Goal: Information Seeking & Learning: Learn about a topic

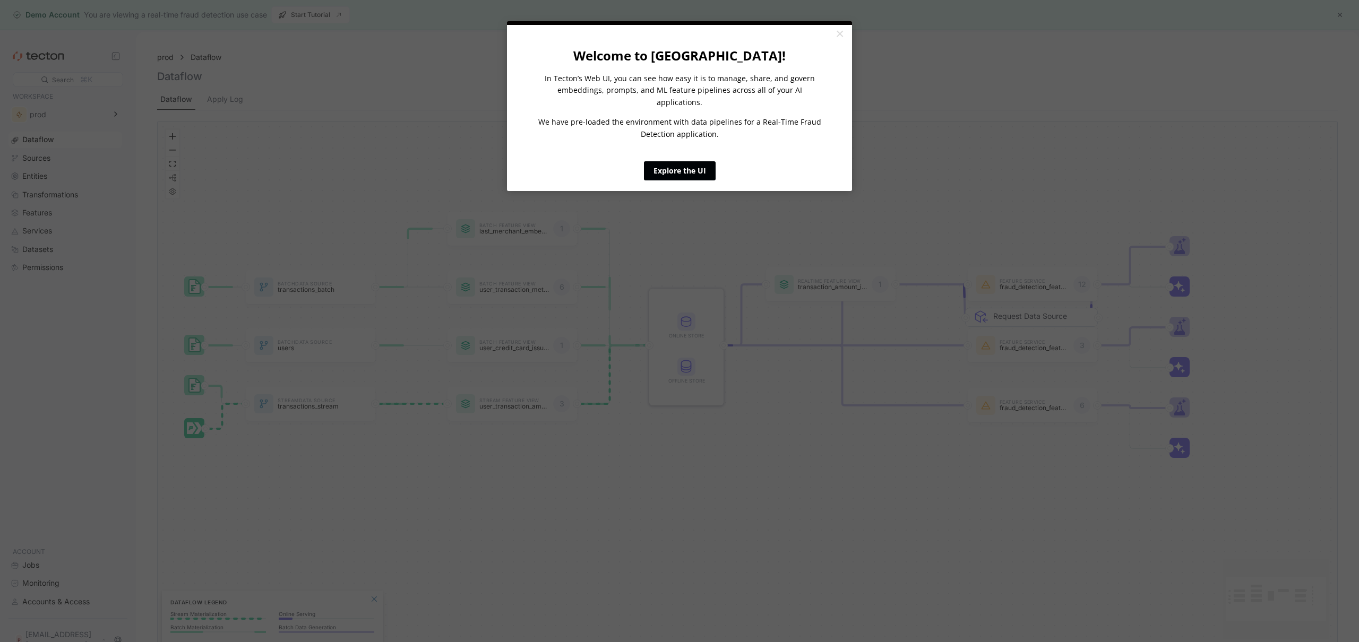
click at [687, 161] on link "Explore the UI" at bounding box center [680, 170] width 72 height 19
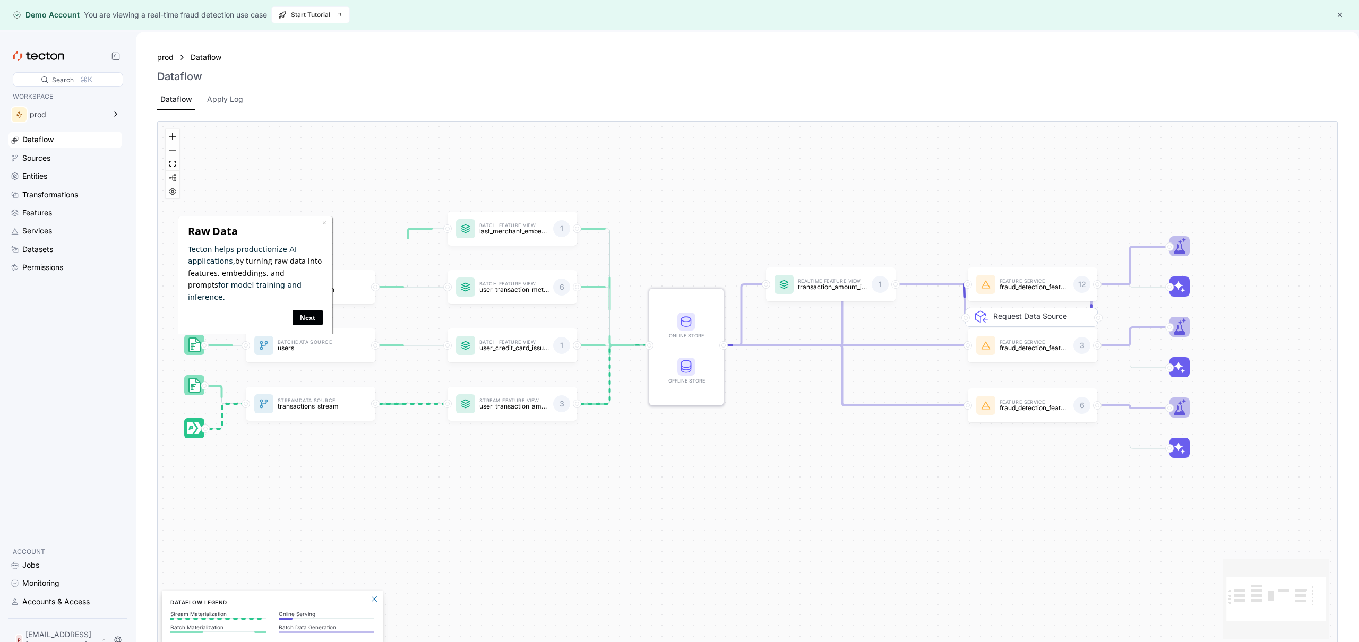
click at [308, 310] on link "Next" at bounding box center [308, 317] width 30 height 15
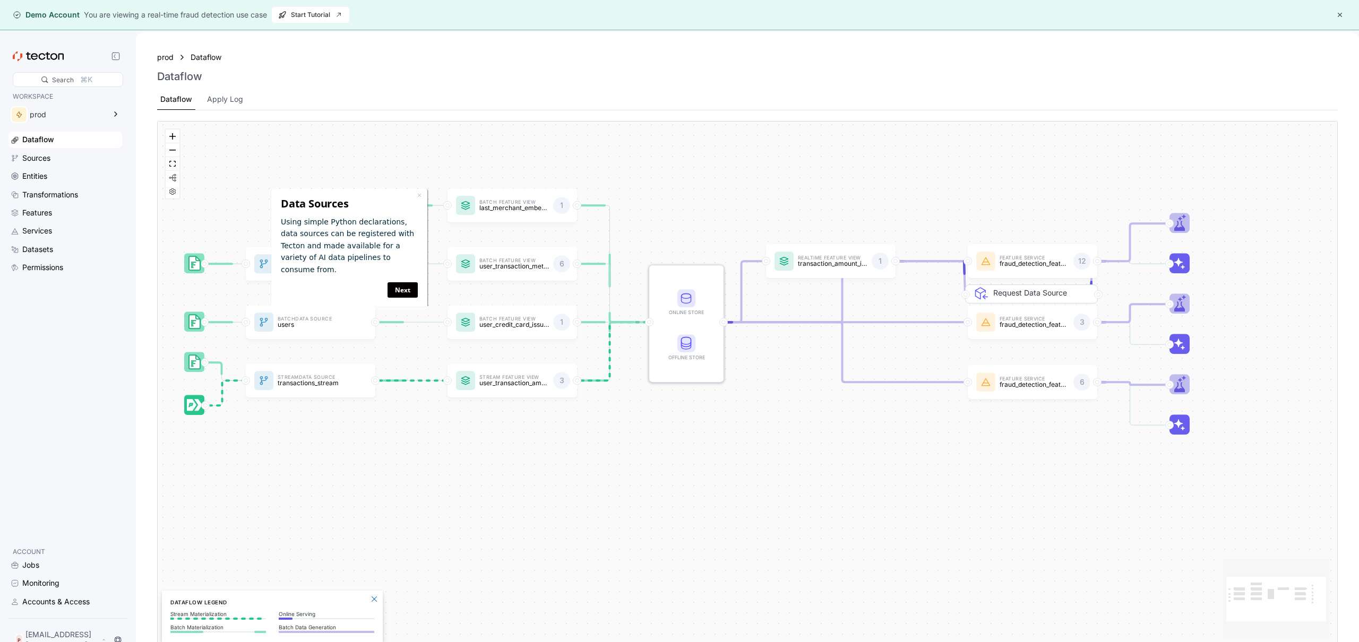
click at [726, 423] on div "Batch Data Source transactions_batch Stream Data Source transactions_stream Bat…" at bounding box center [748, 385] width 1180 height 526
click at [685, 292] on rect at bounding box center [687, 299] width 18 height 18
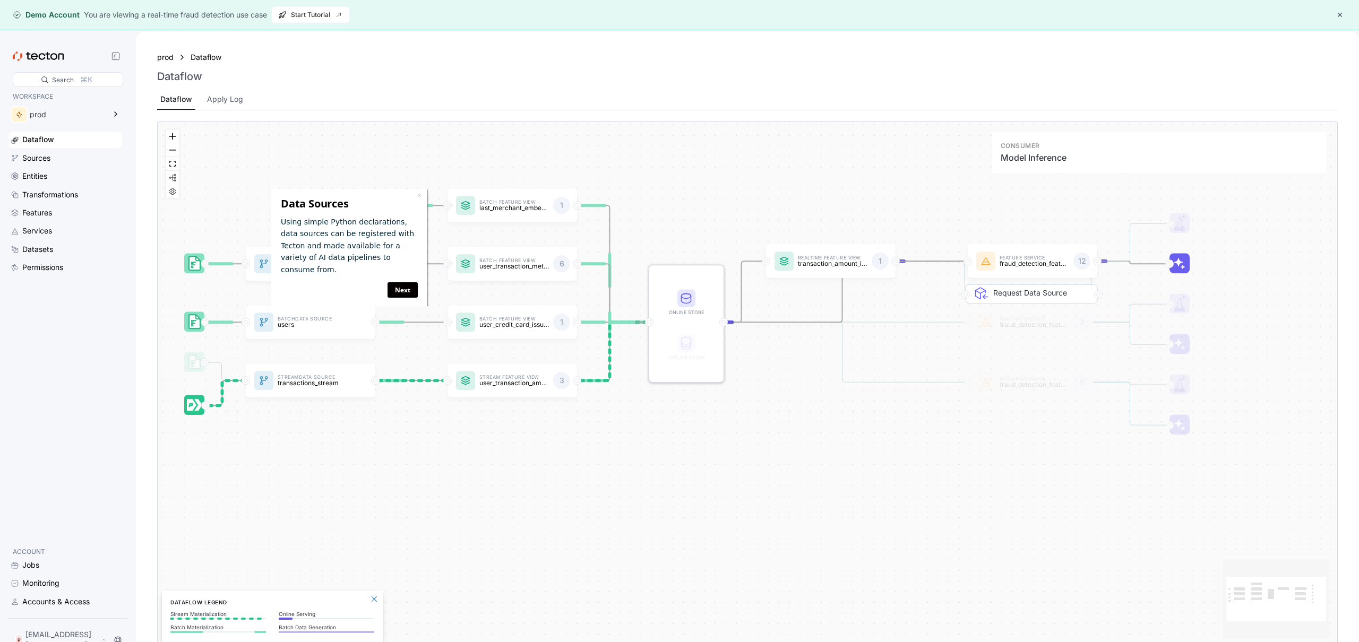
click at [1185, 268] on rect at bounding box center [1180, 264] width 20 height 20
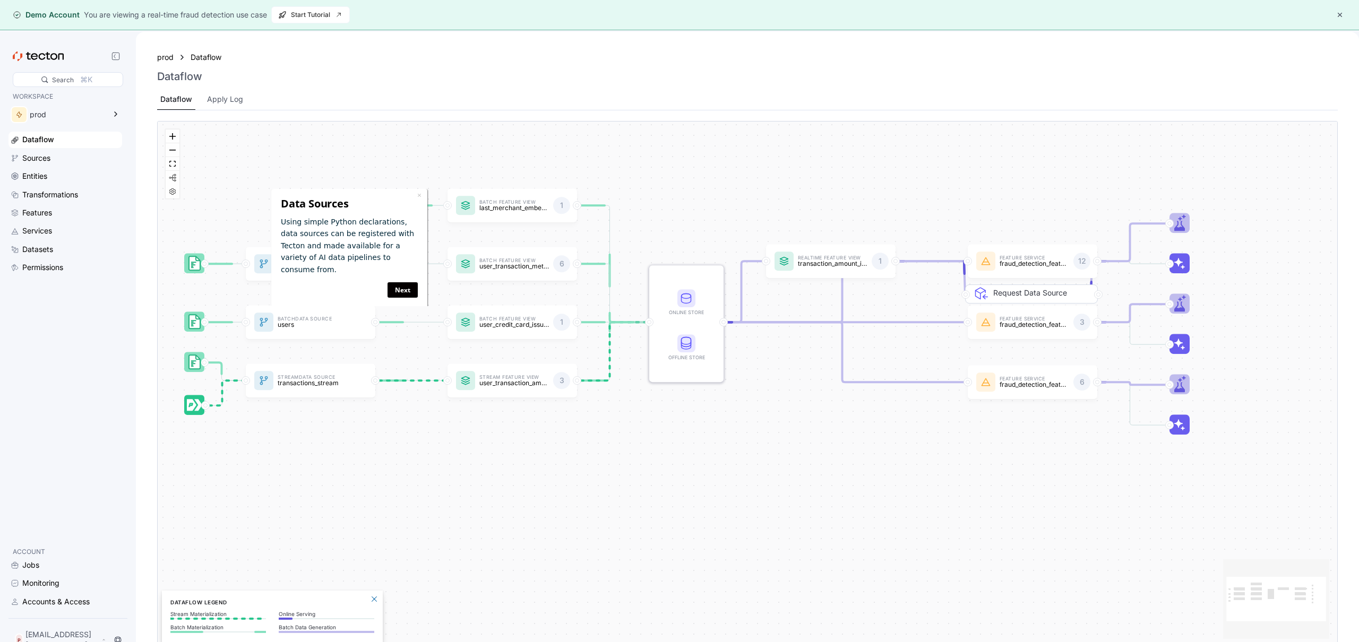
click at [809, 409] on div "Batch Data Source transactions_batch Stream Data Source transactions_stream Bat…" at bounding box center [748, 385] width 1180 height 526
click at [414, 282] on link "Next" at bounding box center [403, 289] width 30 height 15
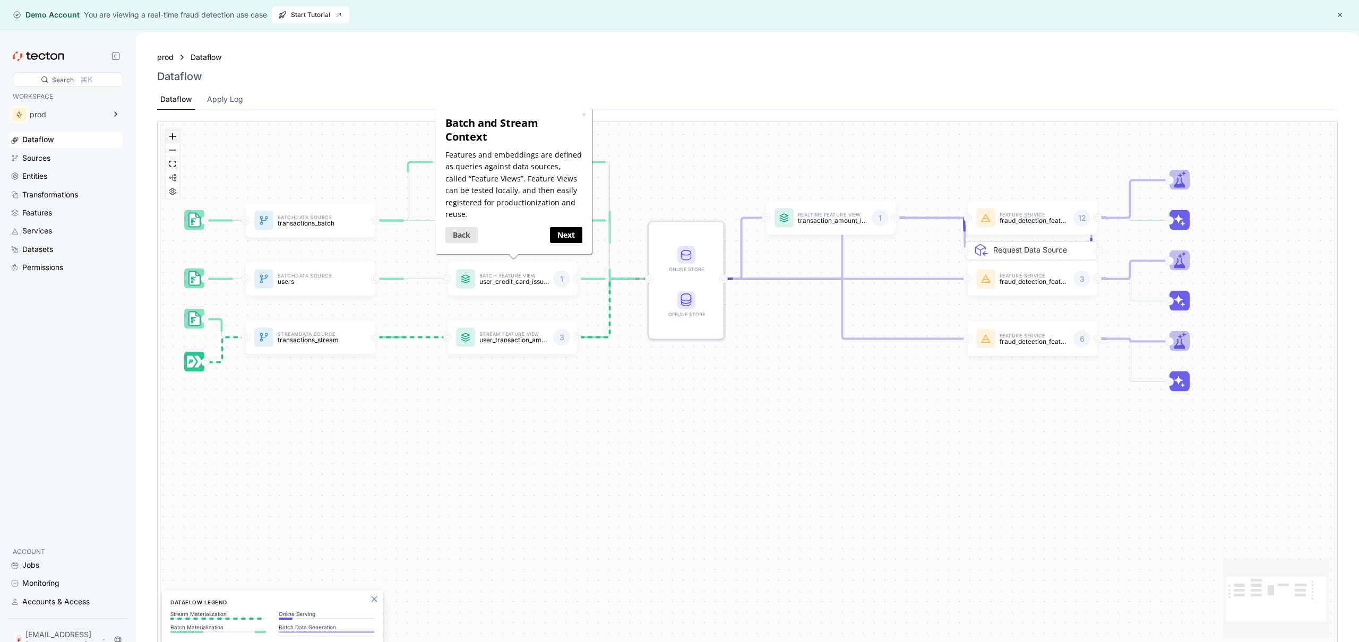
click at [174, 135] on icon "zoom in" at bounding box center [172, 136] width 6 height 6
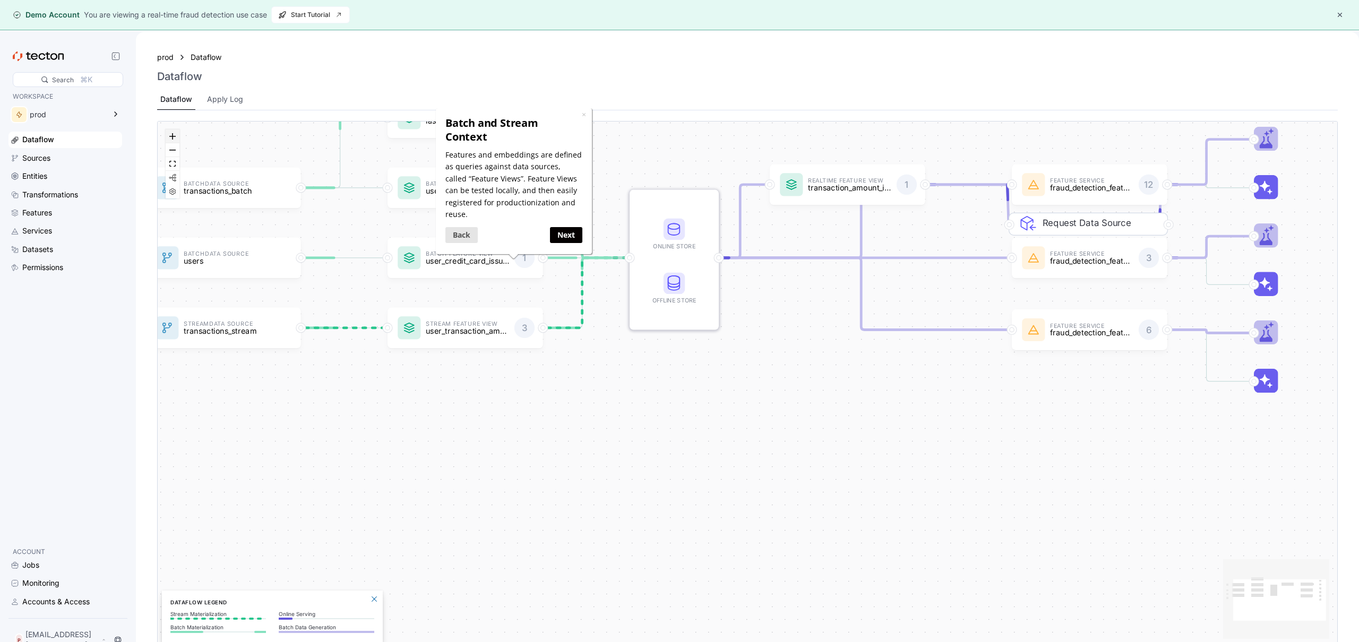
click at [174, 135] on icon "zoom in" at bounding box center [172, 136] width 6 height 6
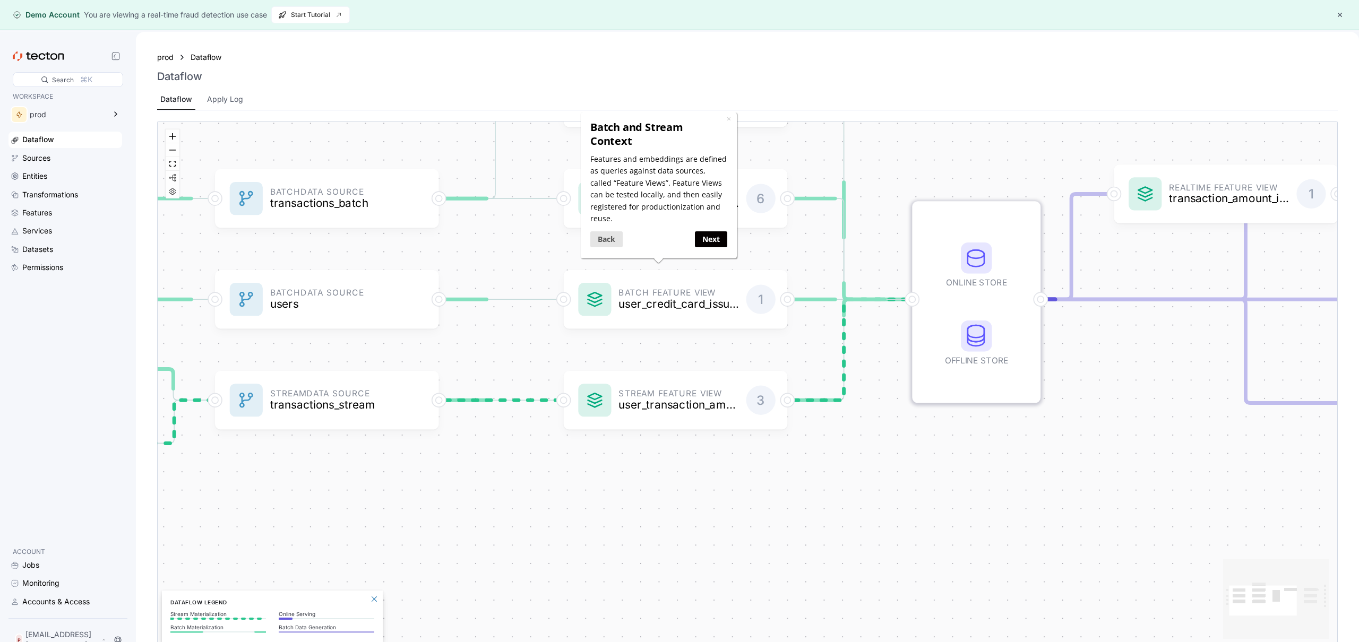
drag, startPoint x: 367, startPoint y: 422, endPoint x: 642, endPoint y: 500, distance: 285.2
click at [642, 500] on div "Batch Data Source transactions_batch Stream Data Source transactions_stream Bat…" at bounding box center [748, 385] width 1180 height 526
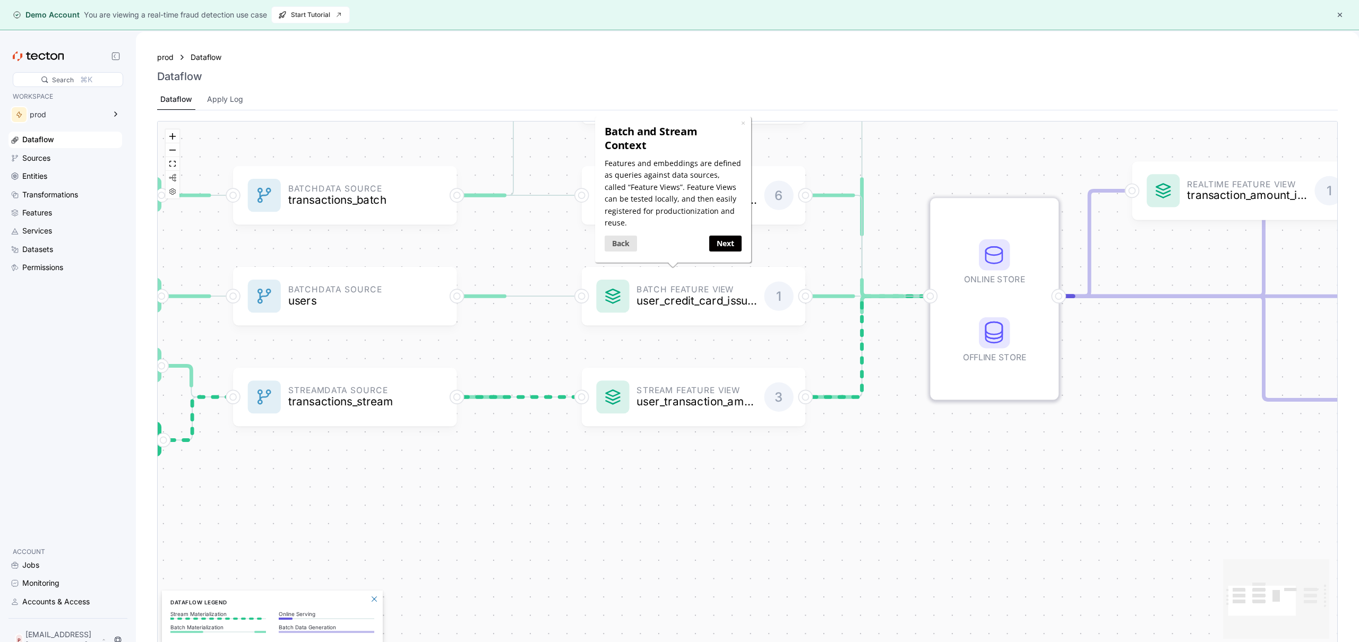
drag, startPoint x: 417, startPoint y: 494, endPoint x: 643, endPoint y: 500, distance: 226.3
click at [643, 500] on div "Batch Data Source transactions_batch Stream Data Source transactions_stream Bat…" at bounding box center [748, 385] width 1180 height 526
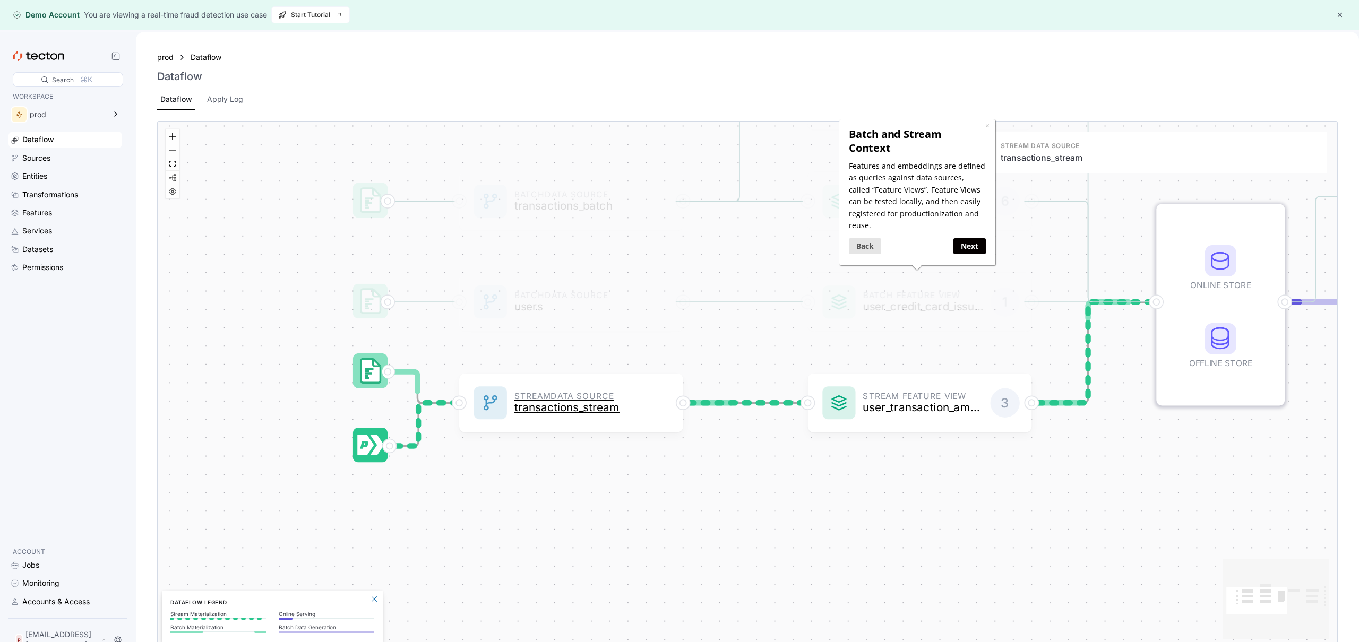
click at [565, 410] on p "transactions_stream" at bounding box center [575, 407] width 120 height 12
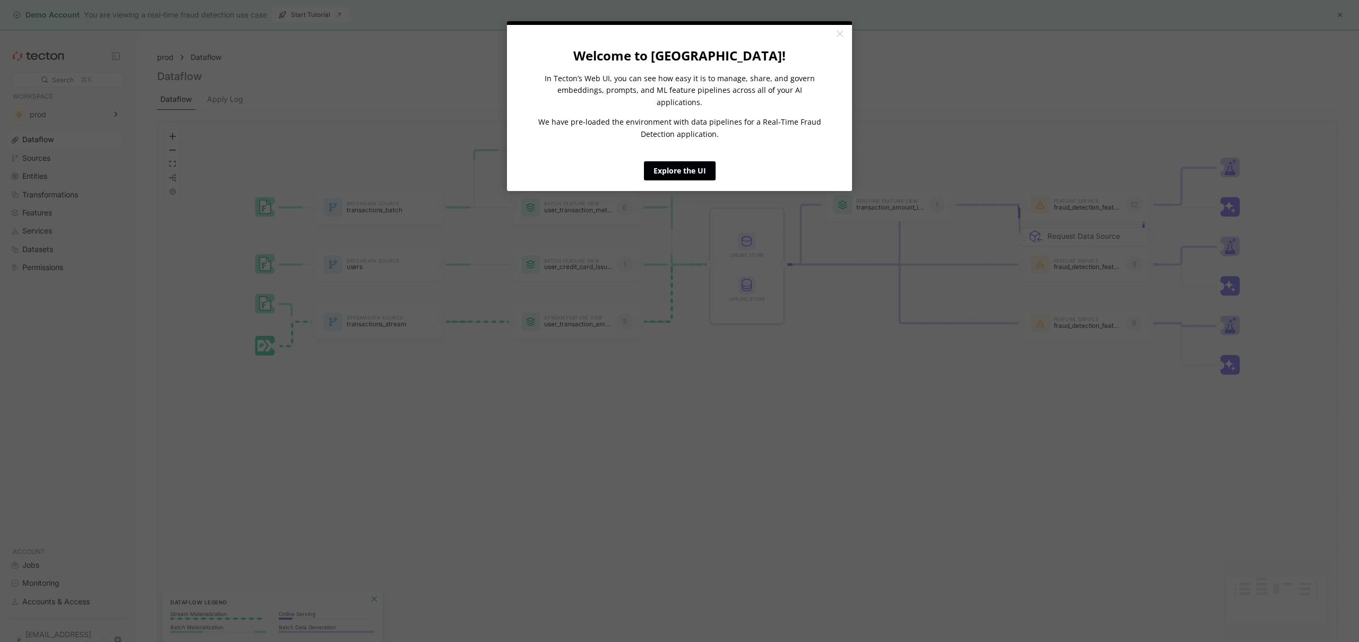
click at [689, 166] on link "Explore the UI" at bounding box center [680, 170] width 72 height 19
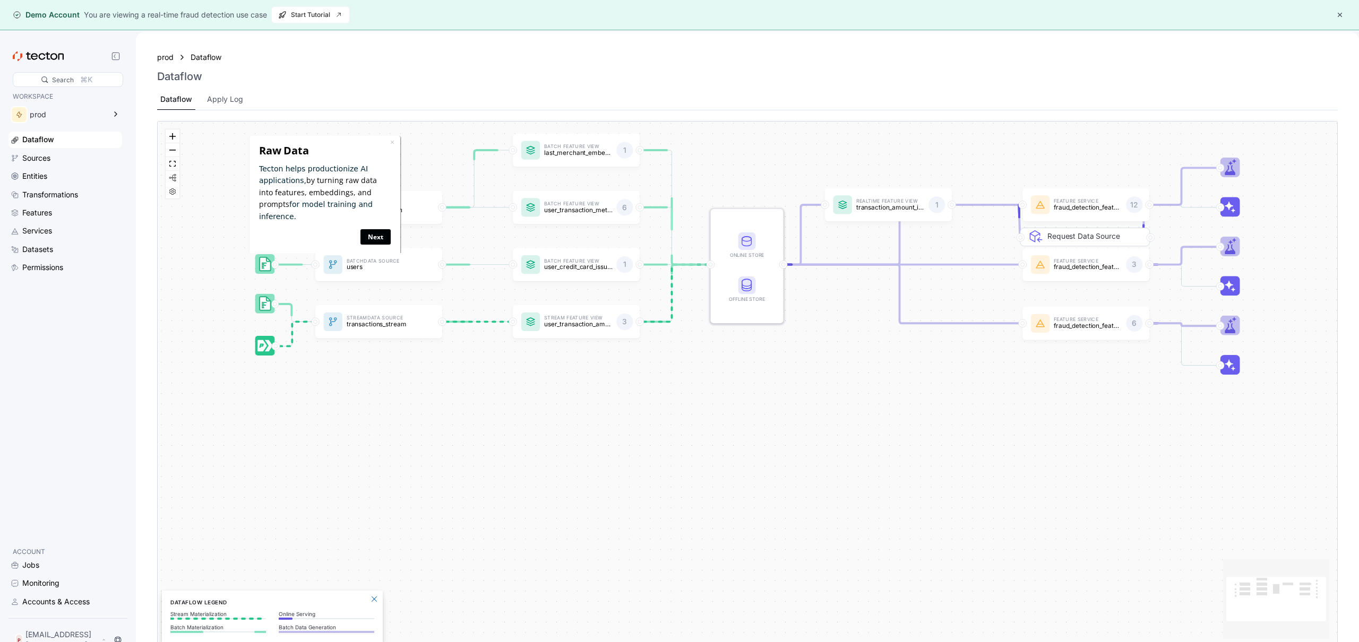
drag, startPoint x: 363, startPoint y: 227, endPoint x: 611, endPoint y: 363, distance: 282.8
click at [363, 229] on link "Next" at bounding box center [375, 236] width 30 height 15
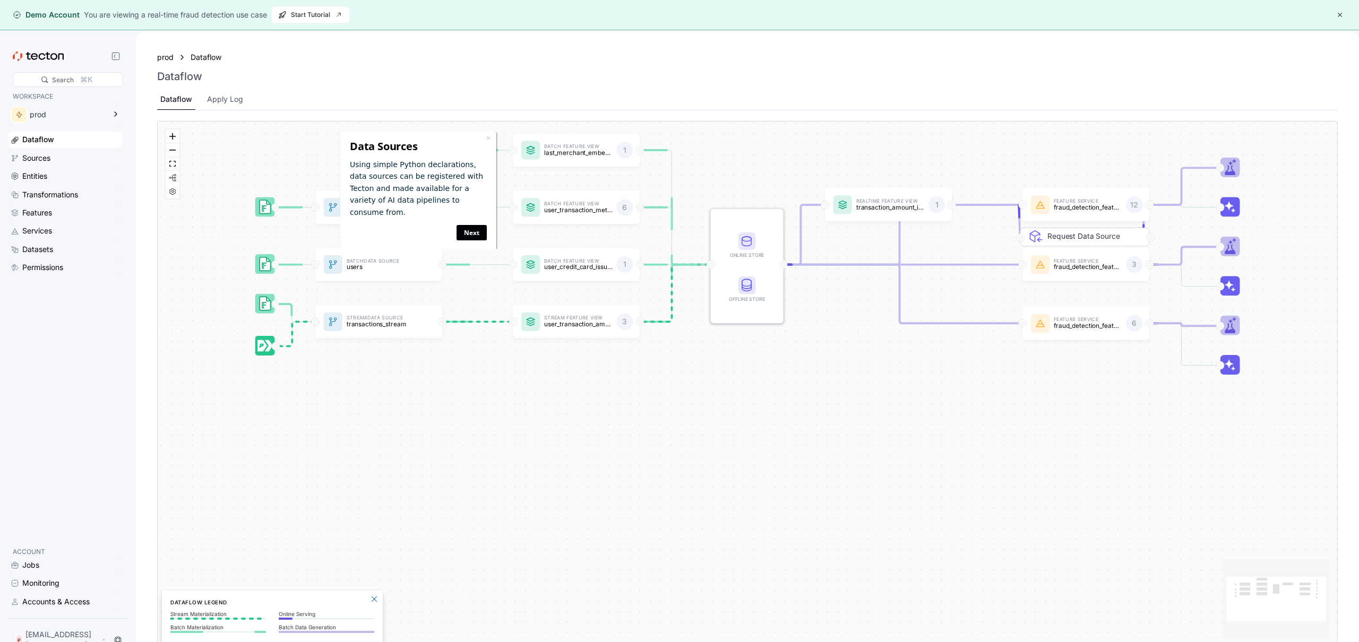
click at [475, 225] on link "Next" at bounding box center [472, 232] width 30 height 15
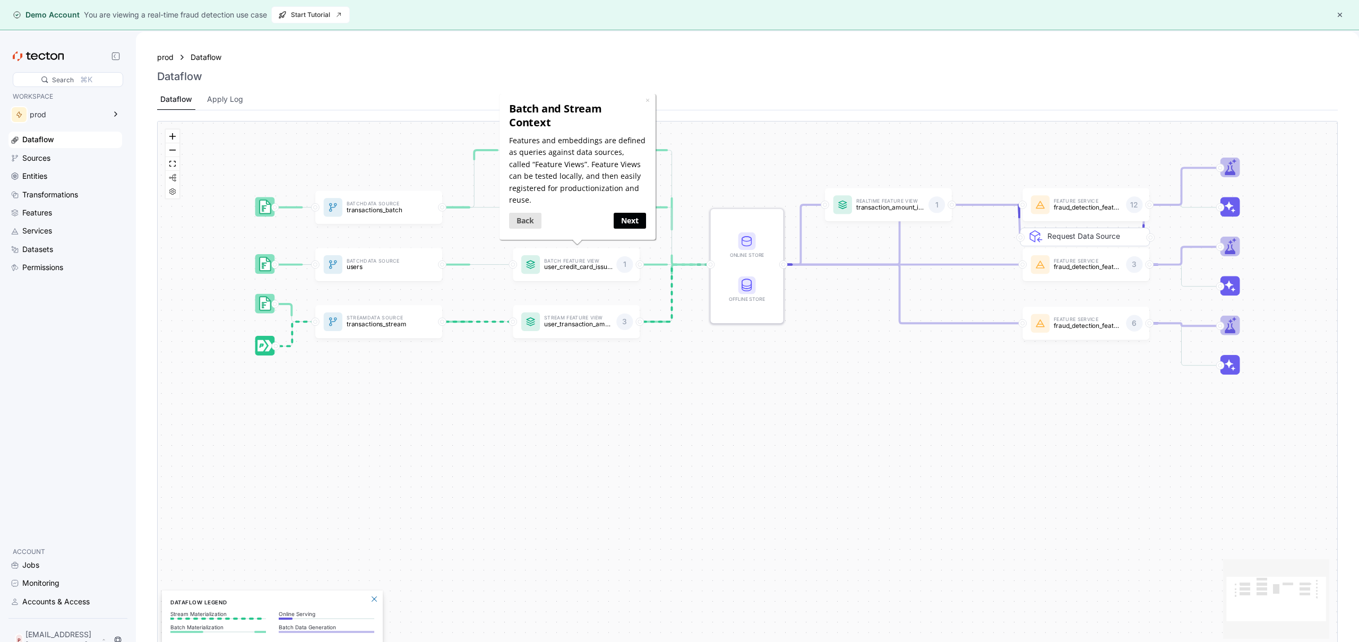
click at [620, 213] on link "Next" at bounding box center [630, 220] width 32 height 15
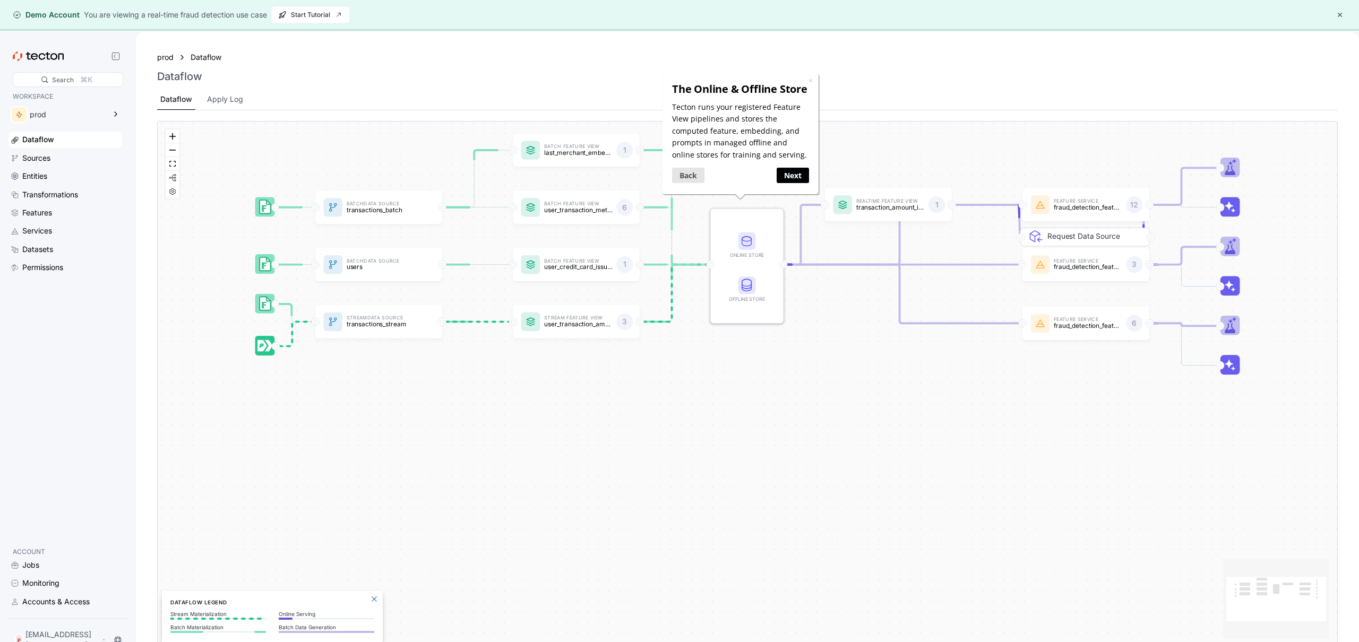
click at [790, 177] on link "Next" at bounding box center [792, 175] width 32 height 15
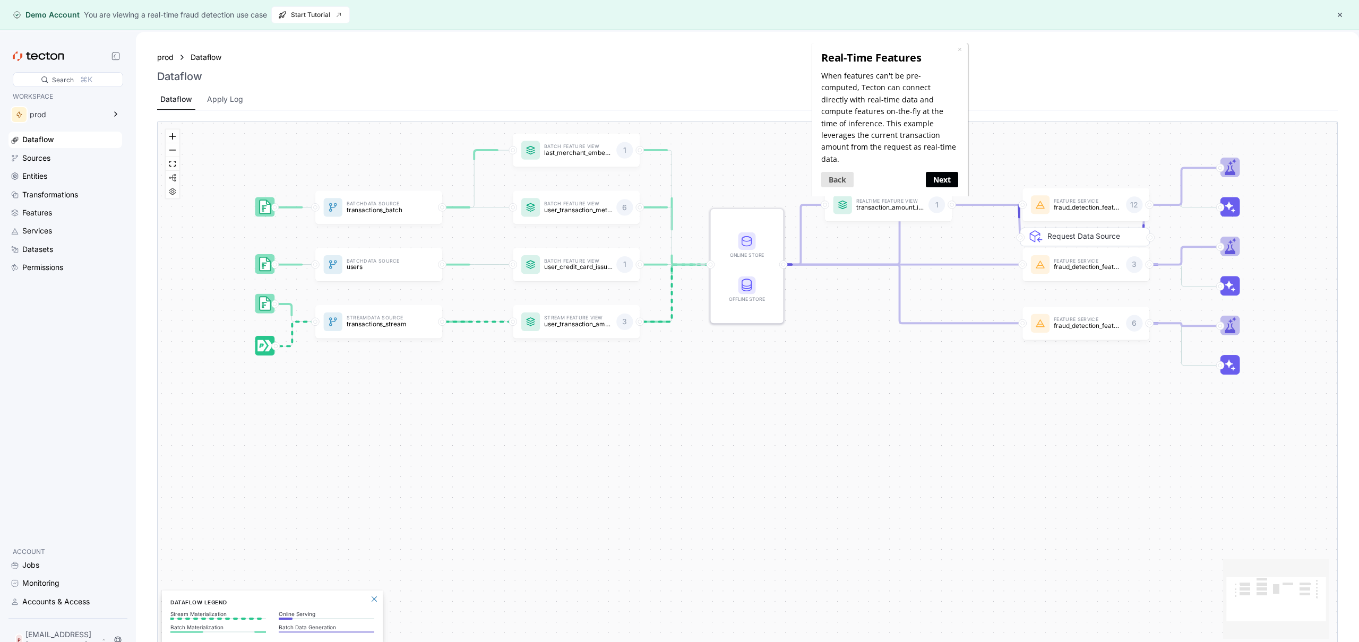
click at [947, 172] on link "Next" at bounding box center [941, 179] width 32 height 15
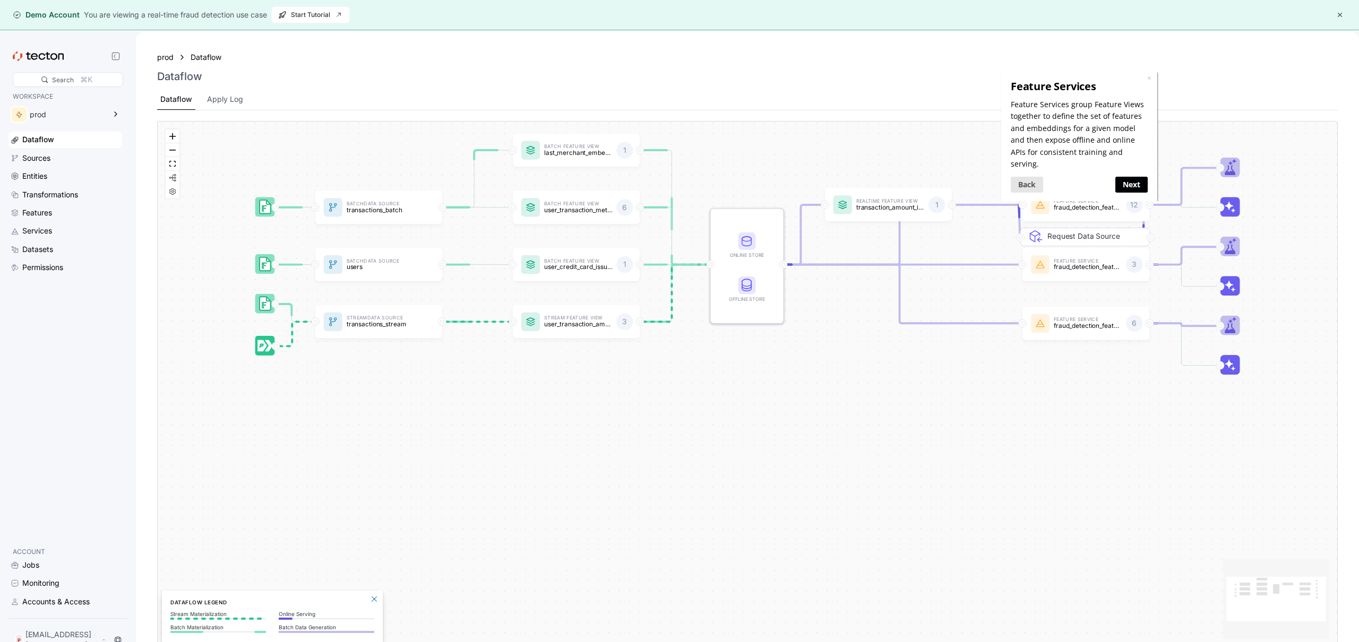
drag, startPoint x: 1139, startPoint y: 174, endPoint x: 2138, endPoint y: 245, distance: 1001.9
click at [1139, 177] on link "Next" at bounding box center [1131, 184] width 32 height 15
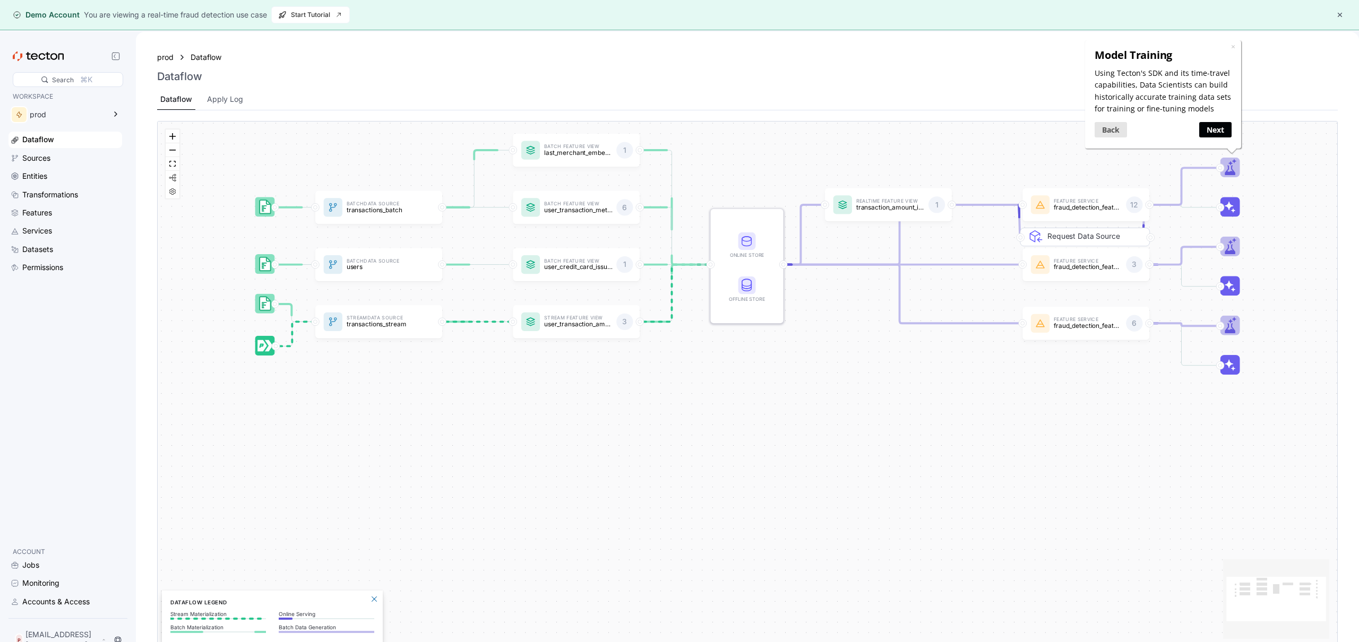
click at [1218, 129] on link "Next" at bounding box center [1215, 129] width 32 height 15
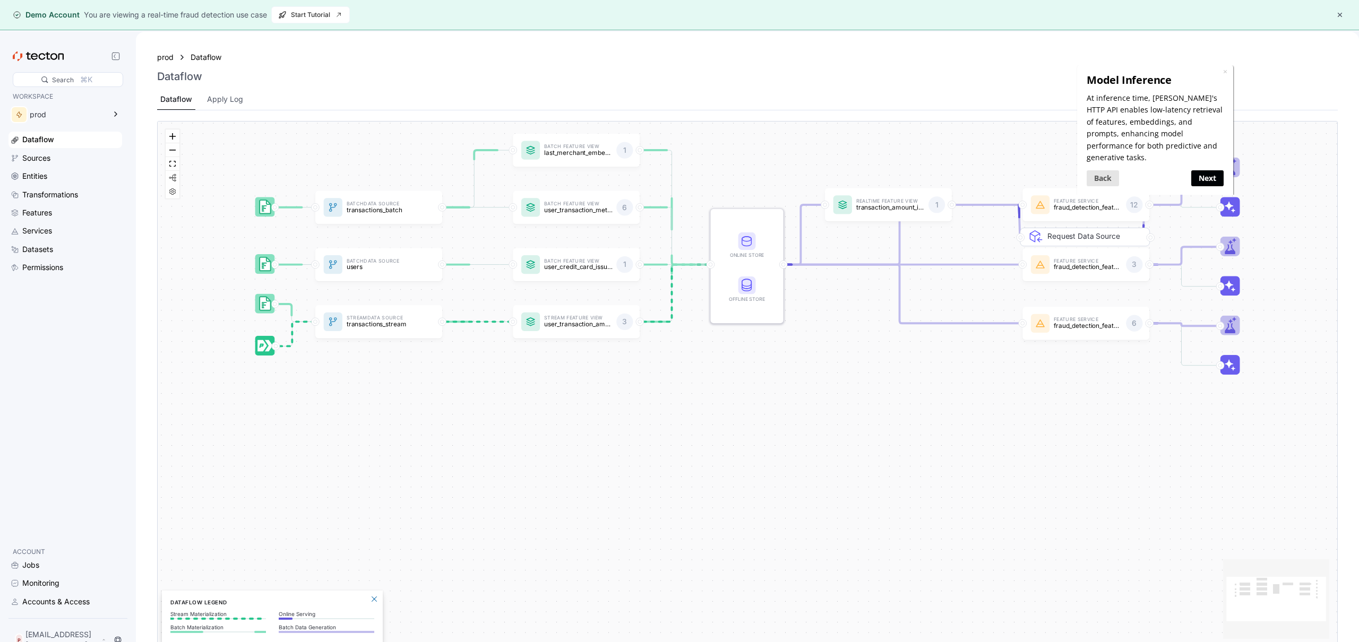
click at [1206, 170] on link "Next" at bounding box center [1207, 177] width 32 height 15
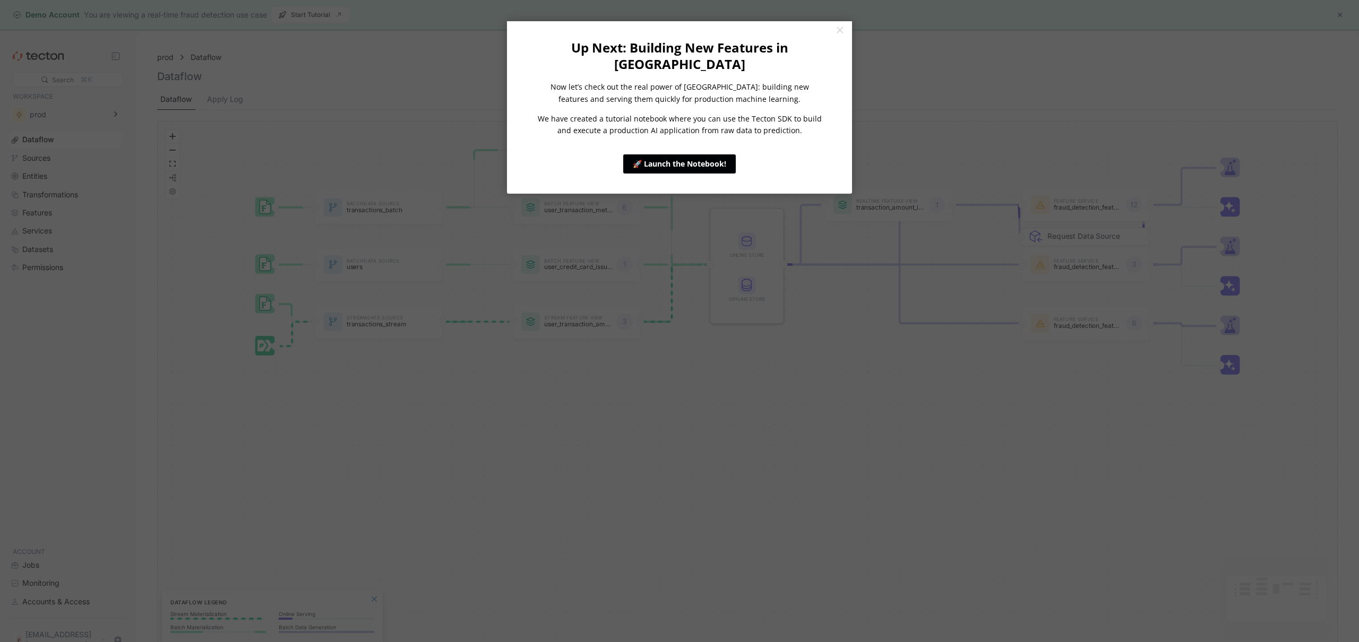
click at [690, 155] on link "🚀 Launch the Notebook!" at bounding box center [679, 164] width 113 height 19
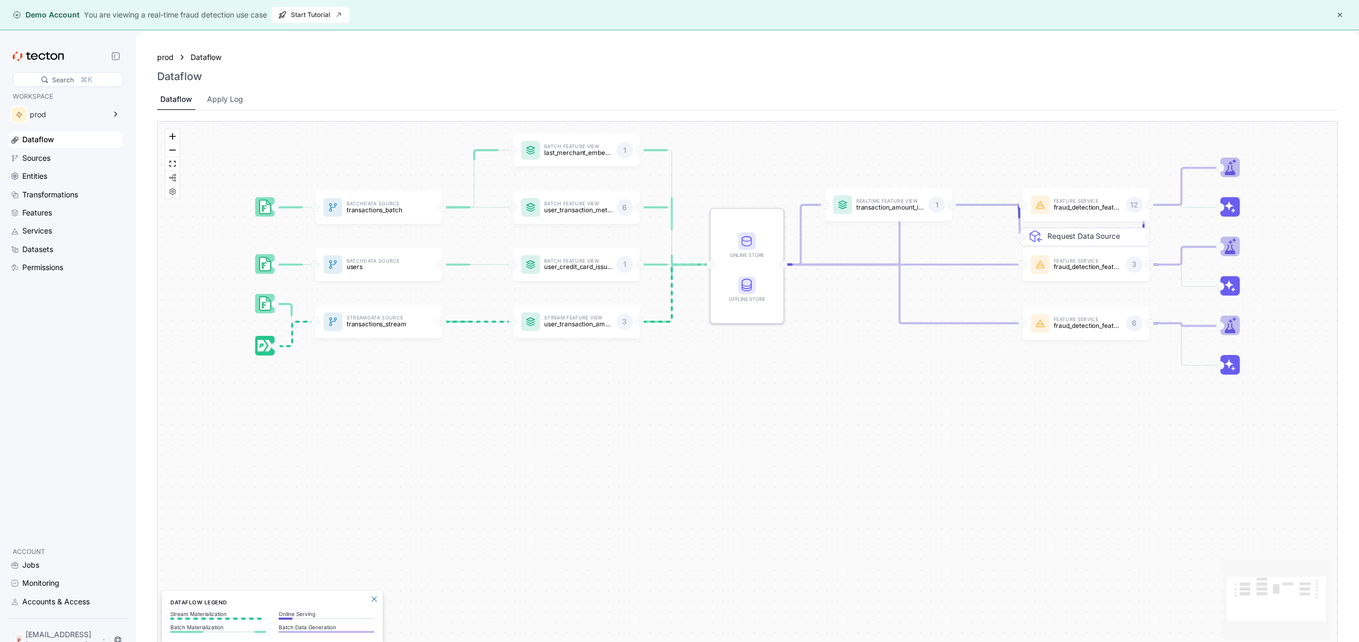
click at [45, 55] on icon at bounding box center [38, 57] width 51 height 10
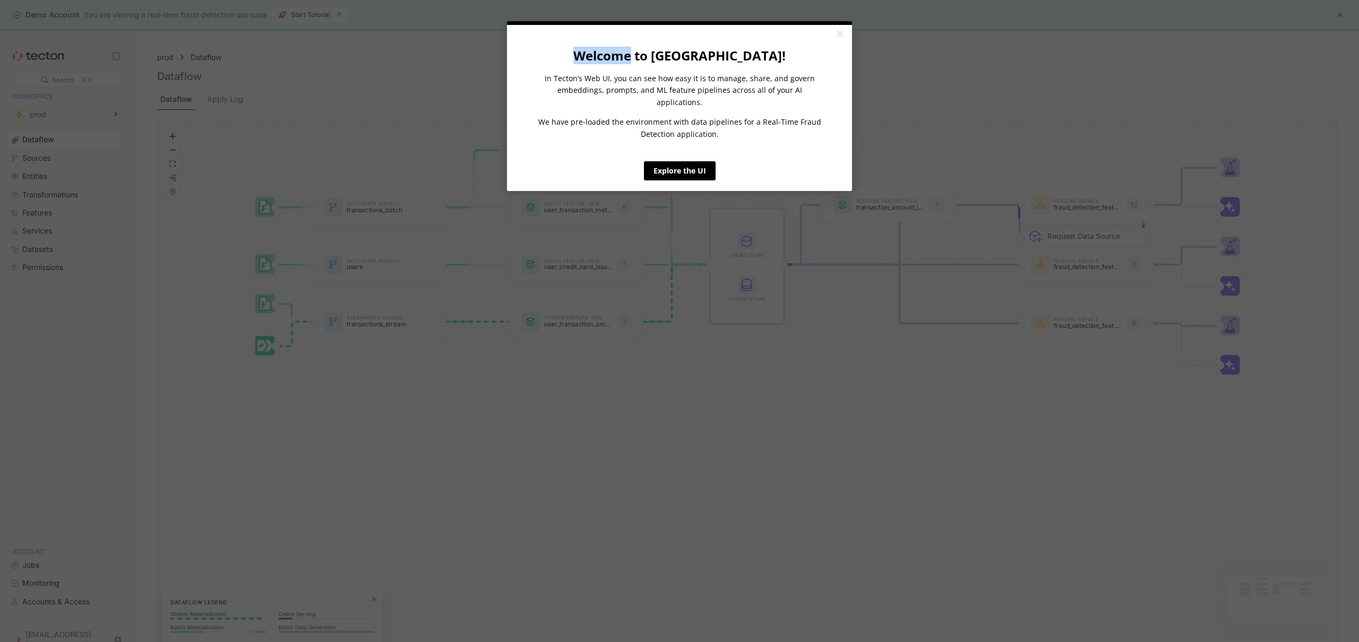
click at [45, 55] on appcues "× Welcome to [GEOGRAPHIC_DATA]! In Tecton’s Web UI, you can see how easy it is …" at bounding box center [679, 321] width 1359 height 642
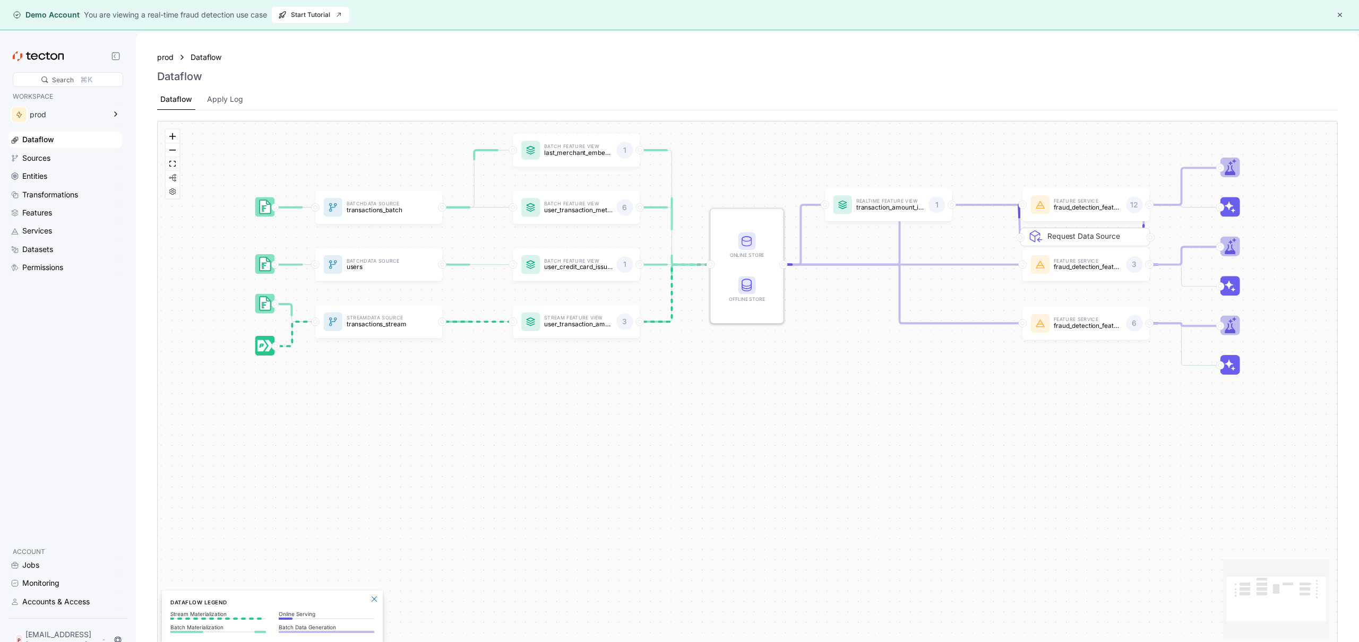
click at [45, 55] on html "× Welcome to [GEOGRAPHIC_DATA]! In Tecton’s Web UI, you can see how easy it is …" at bounding box center [679, 321] width 1359 height 642
click at [63, 270] on div "Permissions" at bounding box center [42, 268] width 41 height 12
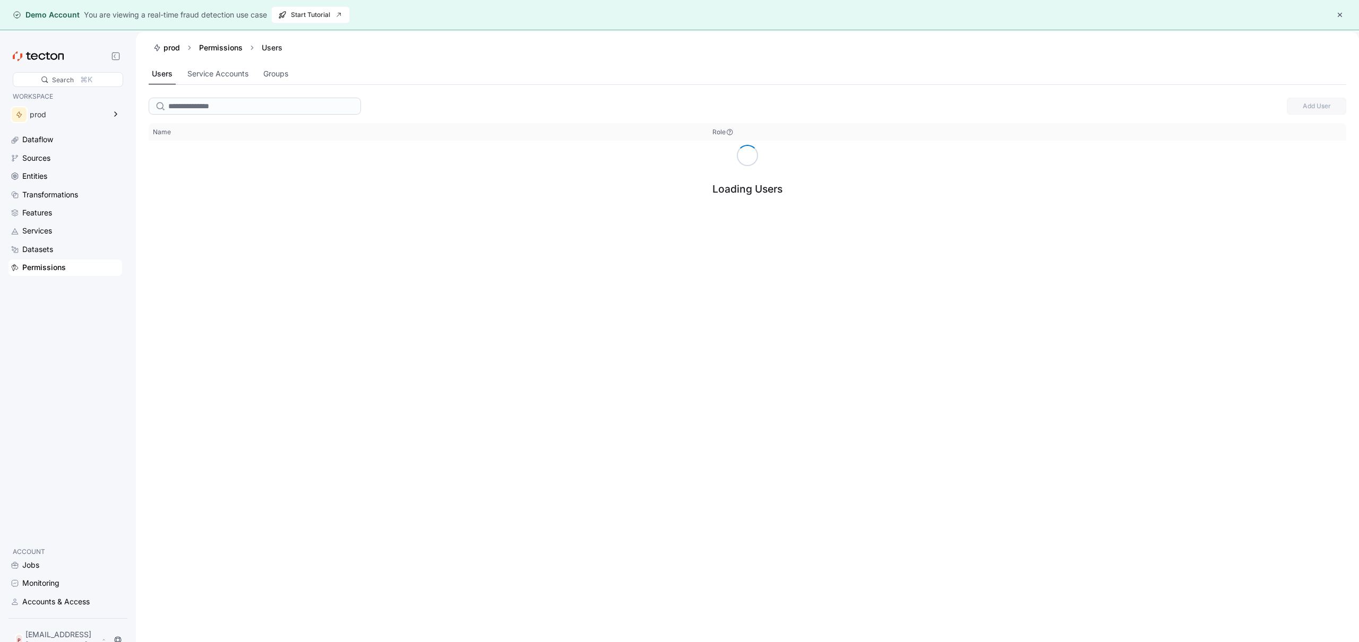
click at [215, 61] on div "prod Permissions Users" at bounding box center [748, 48] width 1198 height 32
click at [214, 68] on div "Service Accounts" at bounding box center [217, 74] width 61 height 12
click at [292, 70] on div "Groups" at bounding box center [275, 74] width 31 height 21
click at [158, 71] on div "Users" at bounding box center [162, 74] width 20 height 12
click at [53, 589] on div "Monitoring" at bounding box center [40, 584] width 37 height 12
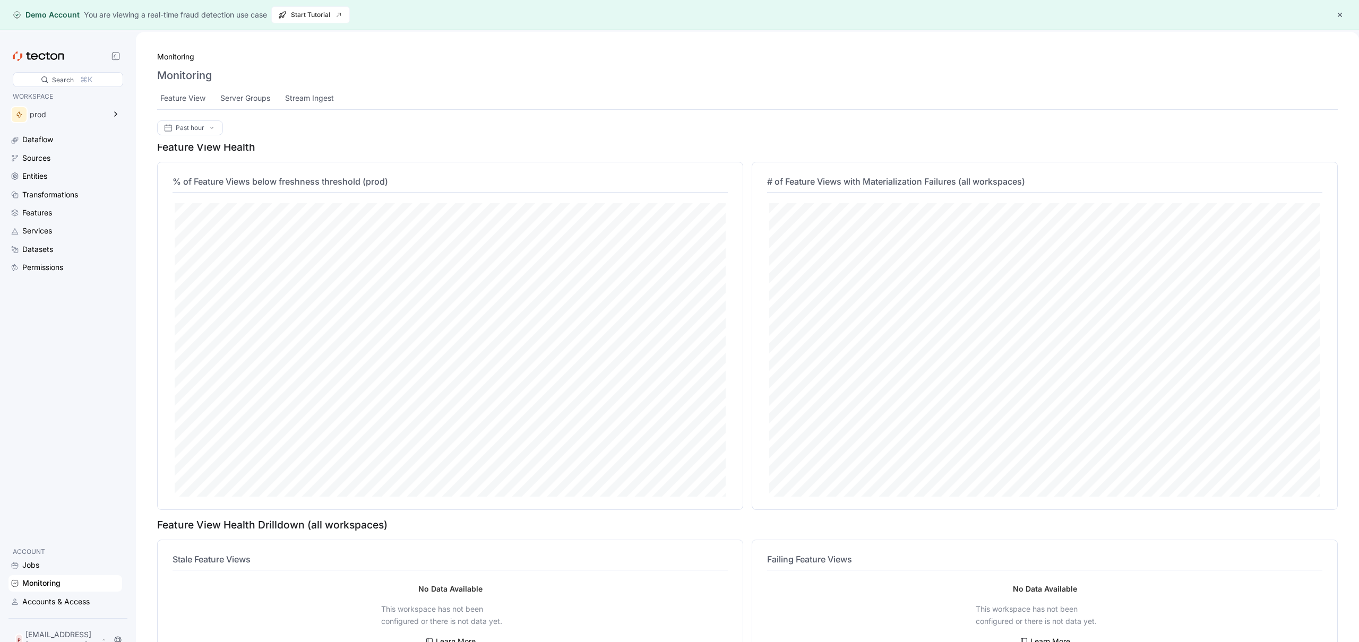
scroll to position [389, 0]
click at [38, 577] on div "Jobs Monitoring Accounts & Access" at bounding box center [65, 584] width 114 height 53
click at [37, 569] on div "Jobs" at bounding box center [30, 566] width 17 height 12
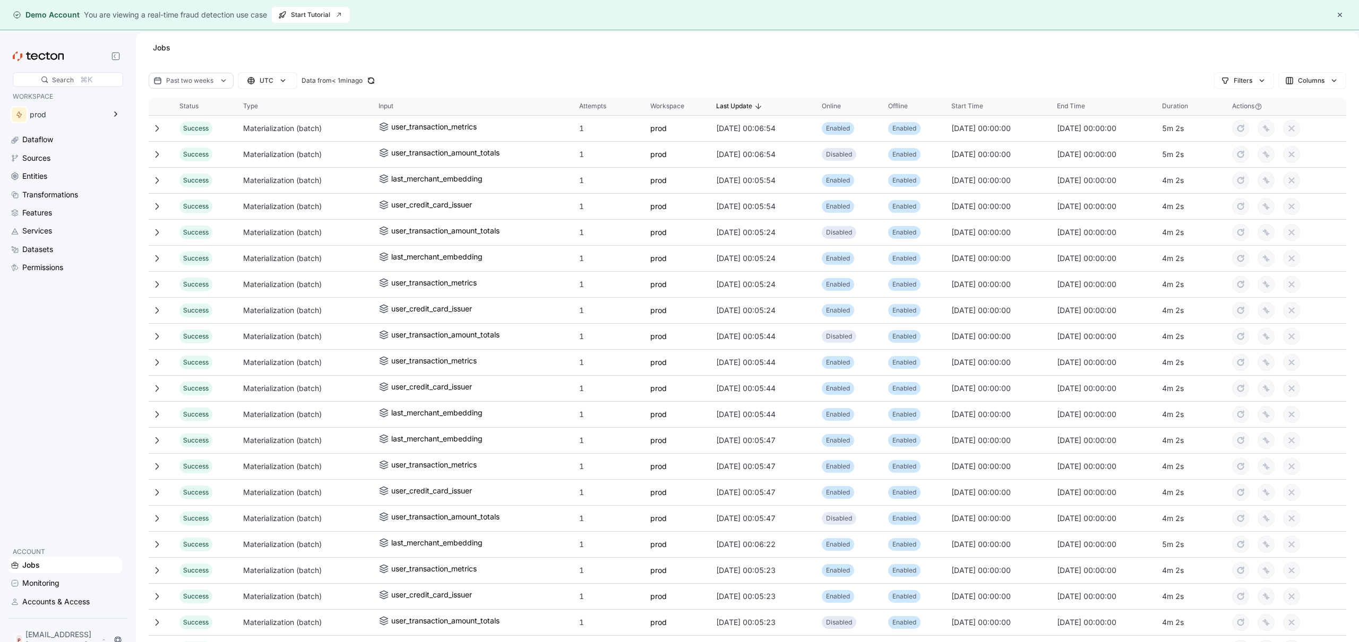
click at [1339, 12] on button "button" at bounding box center [1340, 14] width 13 height 13
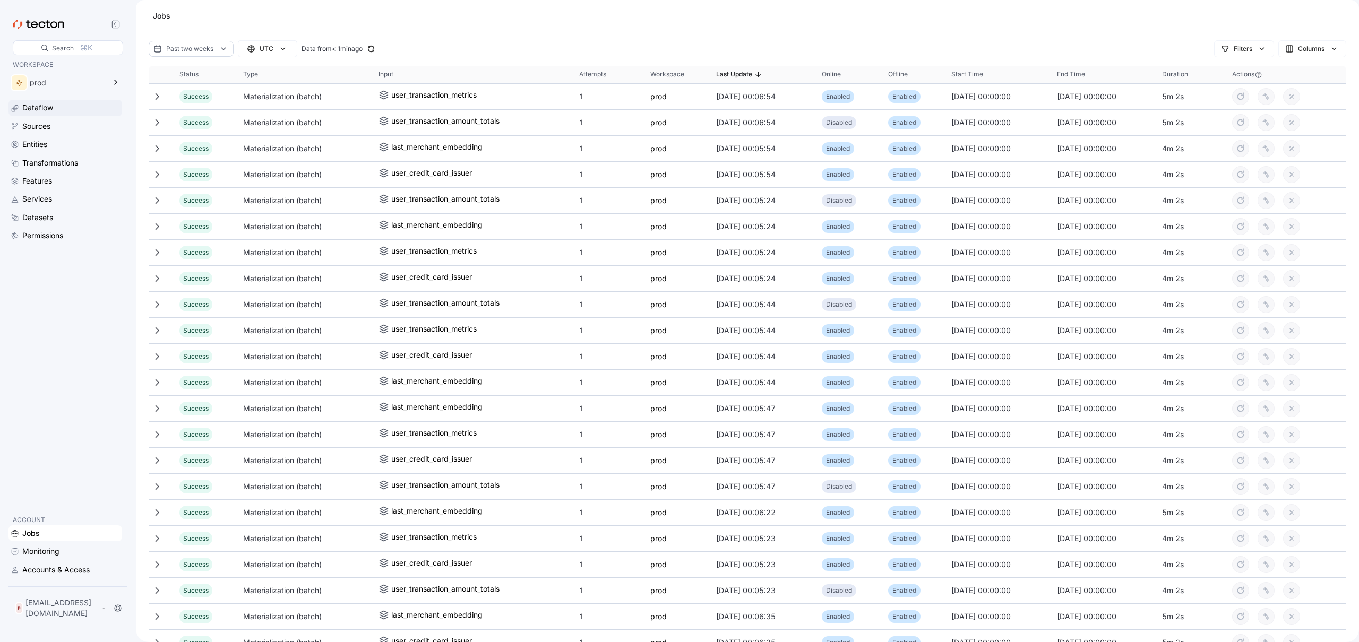
click at [81, 110] on div "Dataflow" at bounding box center [71, 108] width 98 height 12
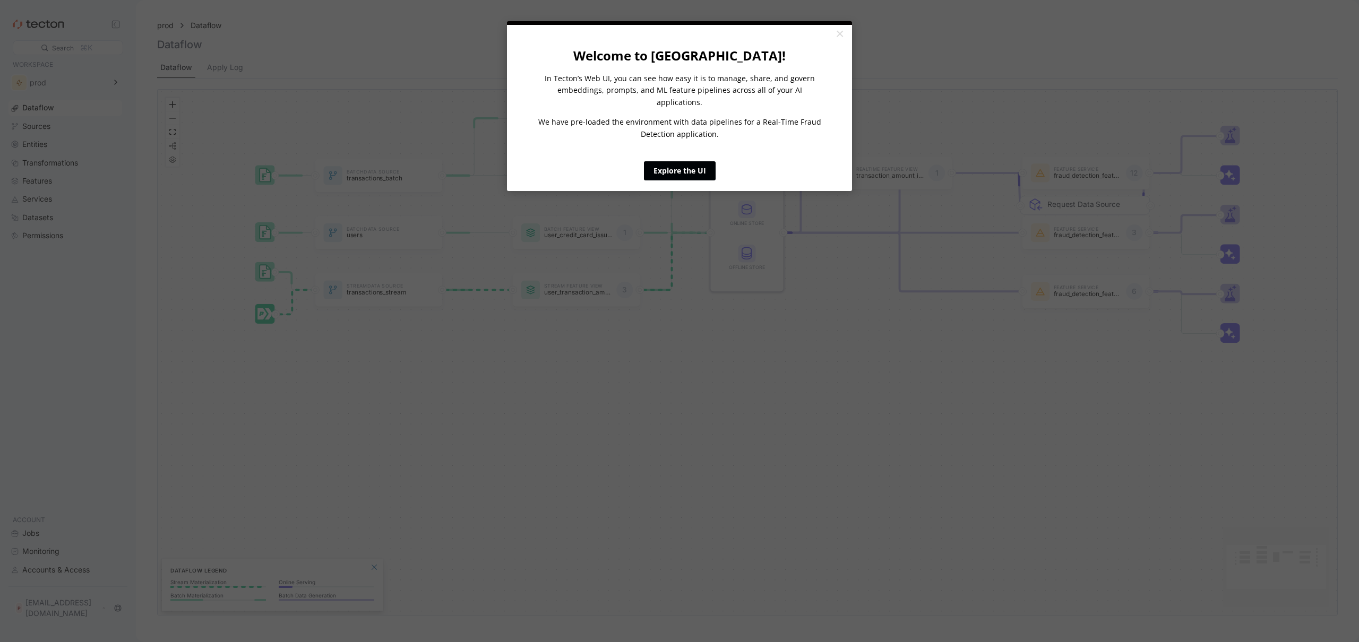
click at [696, 162] on link "Explore the UI" at bounding box center [680, 170] width 72 height 19
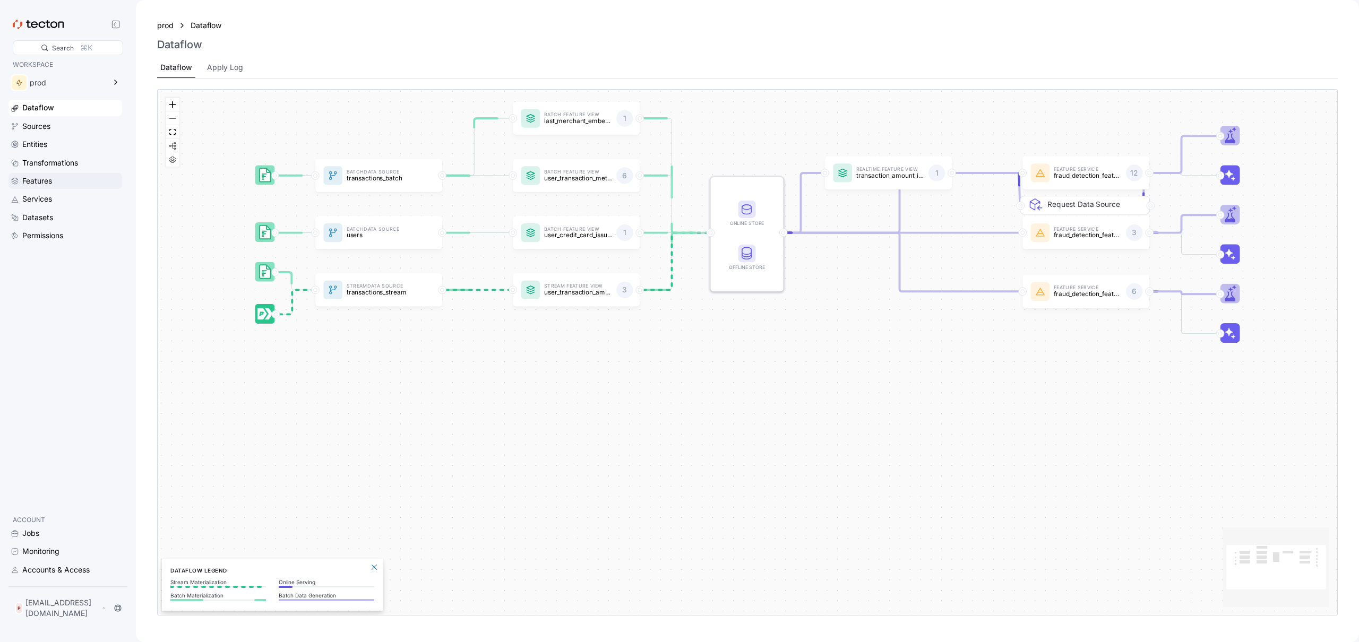
click at [81, 179] on div "Features" at bounding box center [71, 181] width 98 height 12
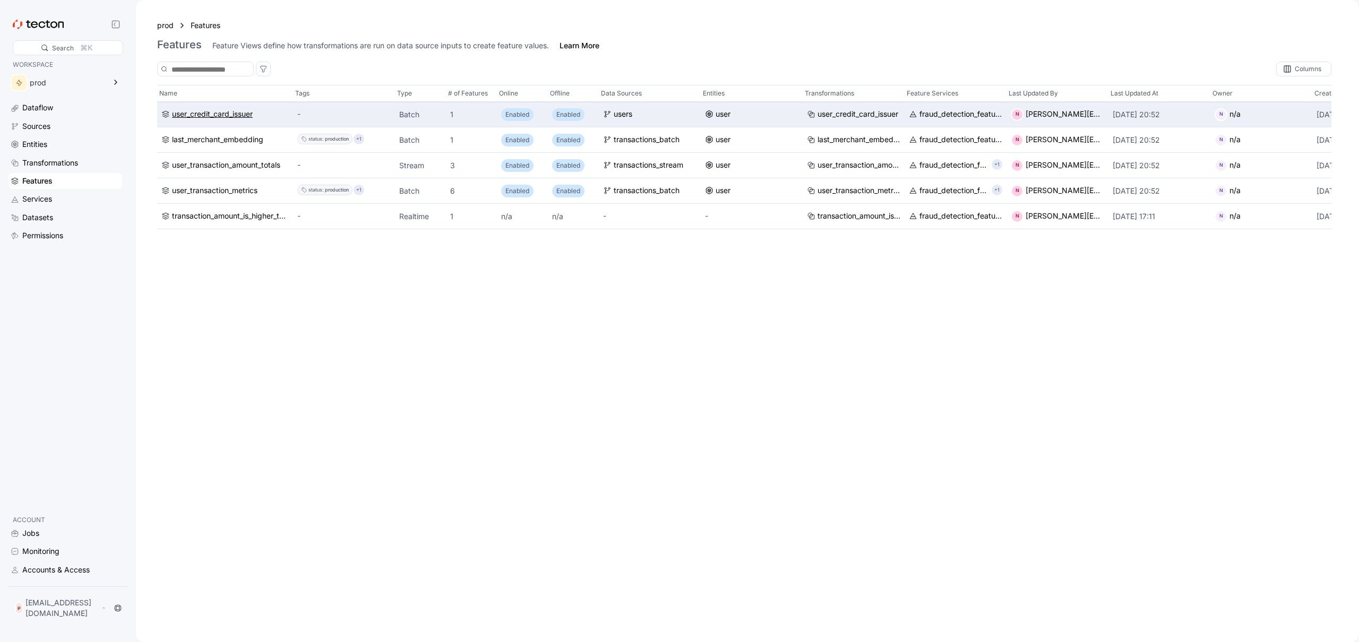
click at [217, 117] on div "user_credit_card_issuer" at bounding box center [212, 115] width 81 height 12
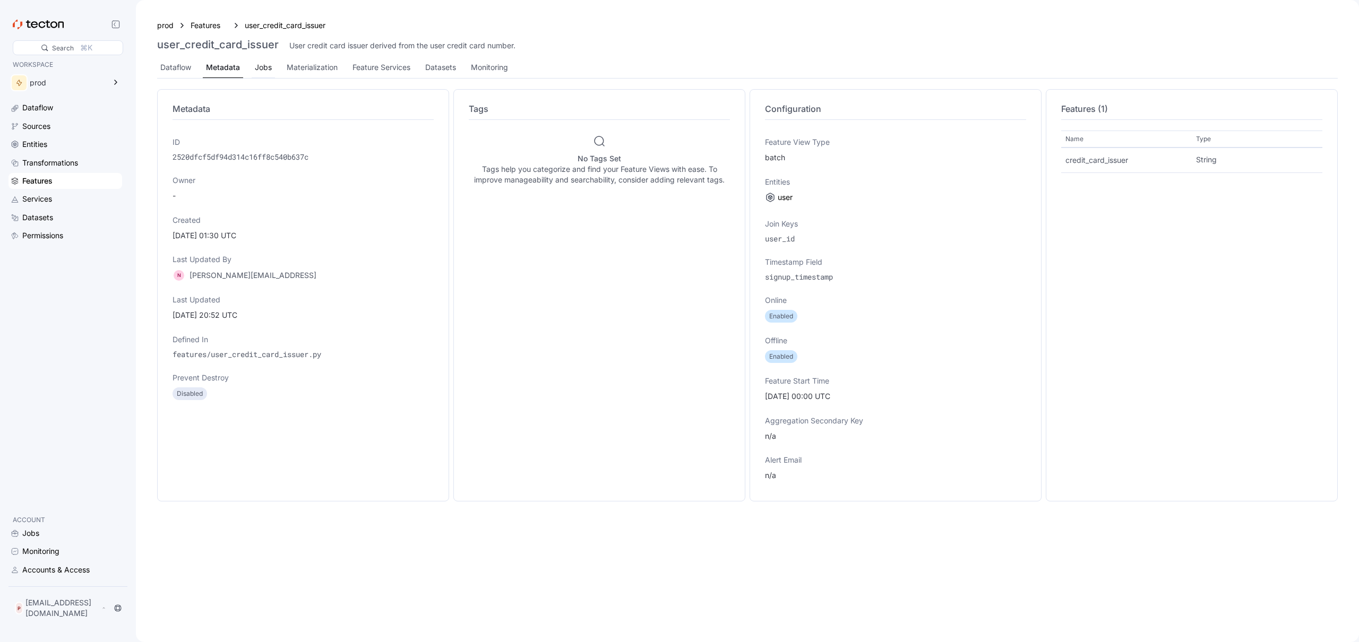
click at [255, 72] on div "Jobs" at bounding box center [263, 68] width 17 height 12
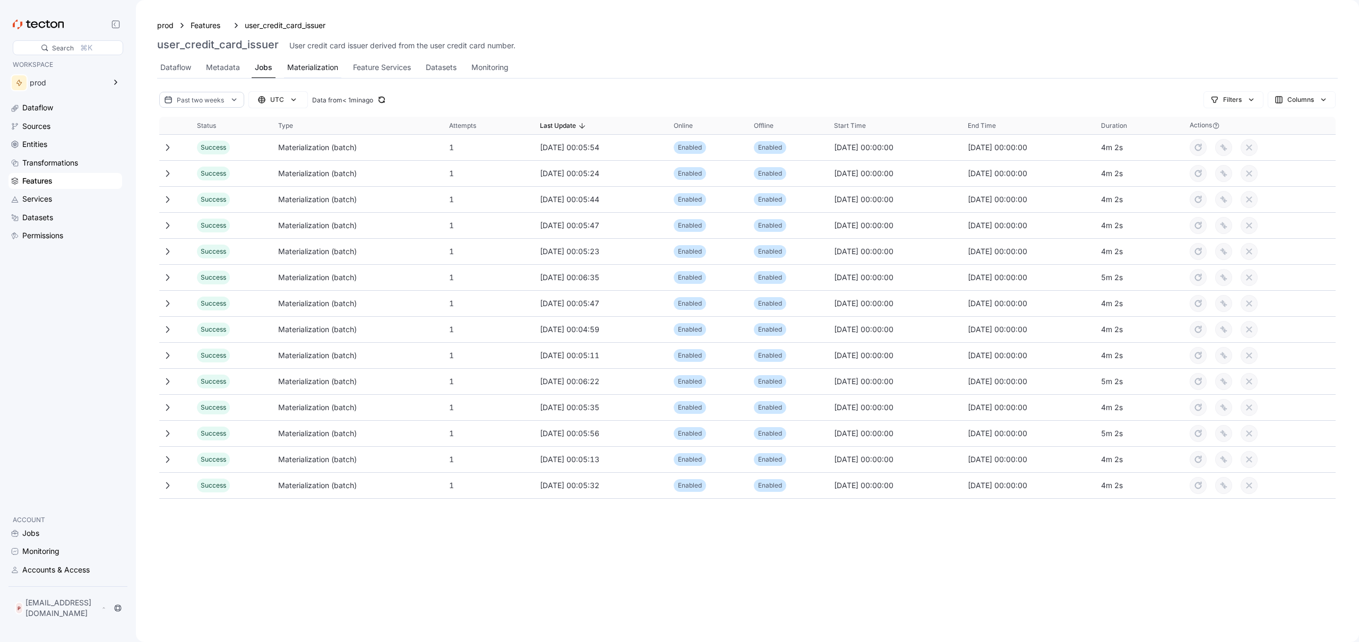
click at [298, 64] on div "Materialization" at bounding box center [312, 68] width 51 height 12
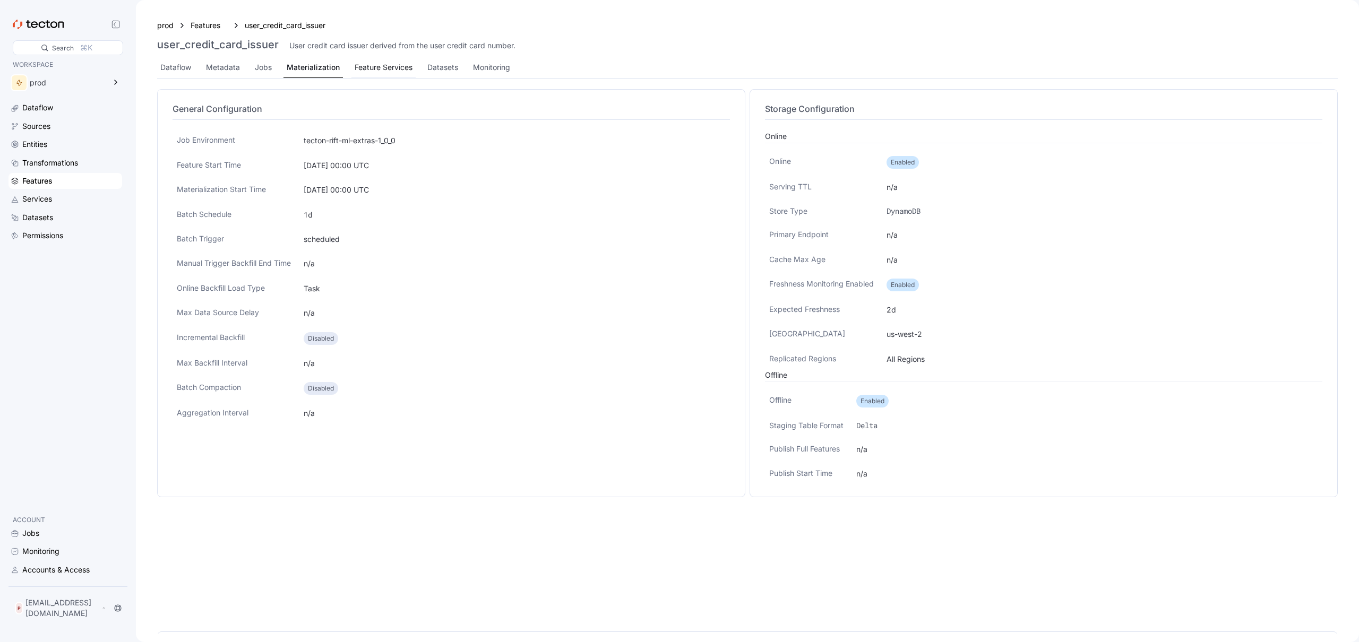
click at [380, 67] on div "Feature Services" at bounding box center [384, 68] width 58 height 12
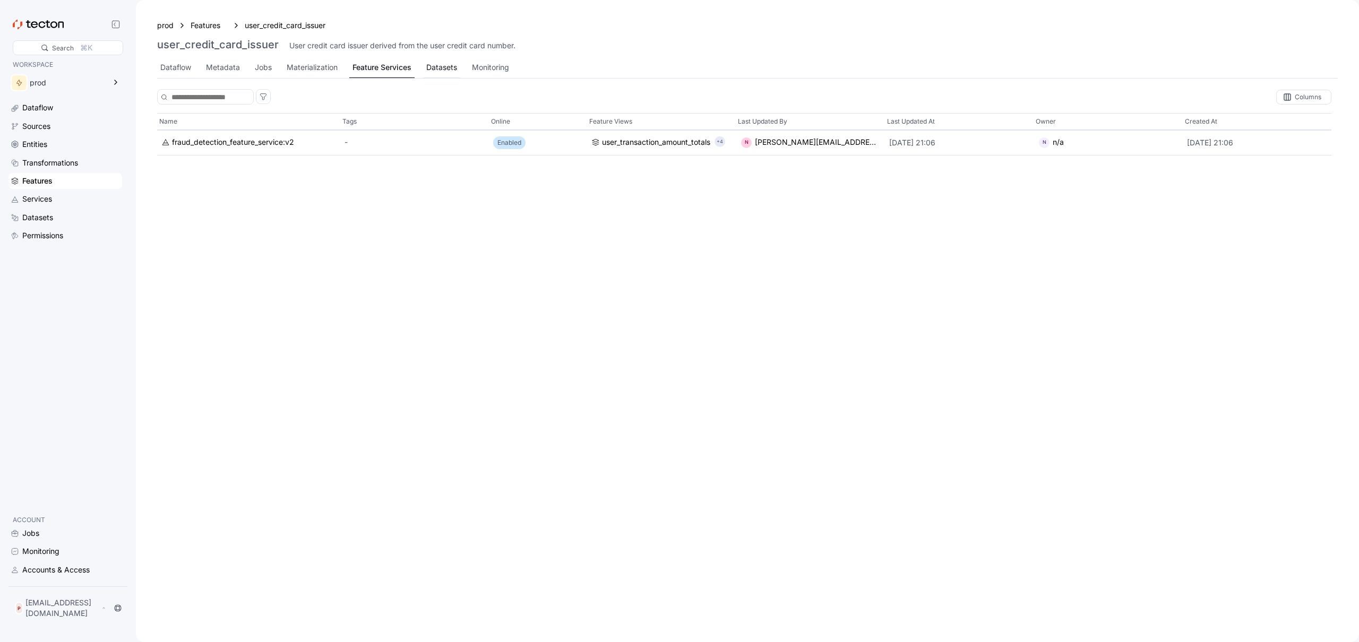
click at [450, 62] on div "Datasets" at bounding box center [441, 68] width 31 height 12
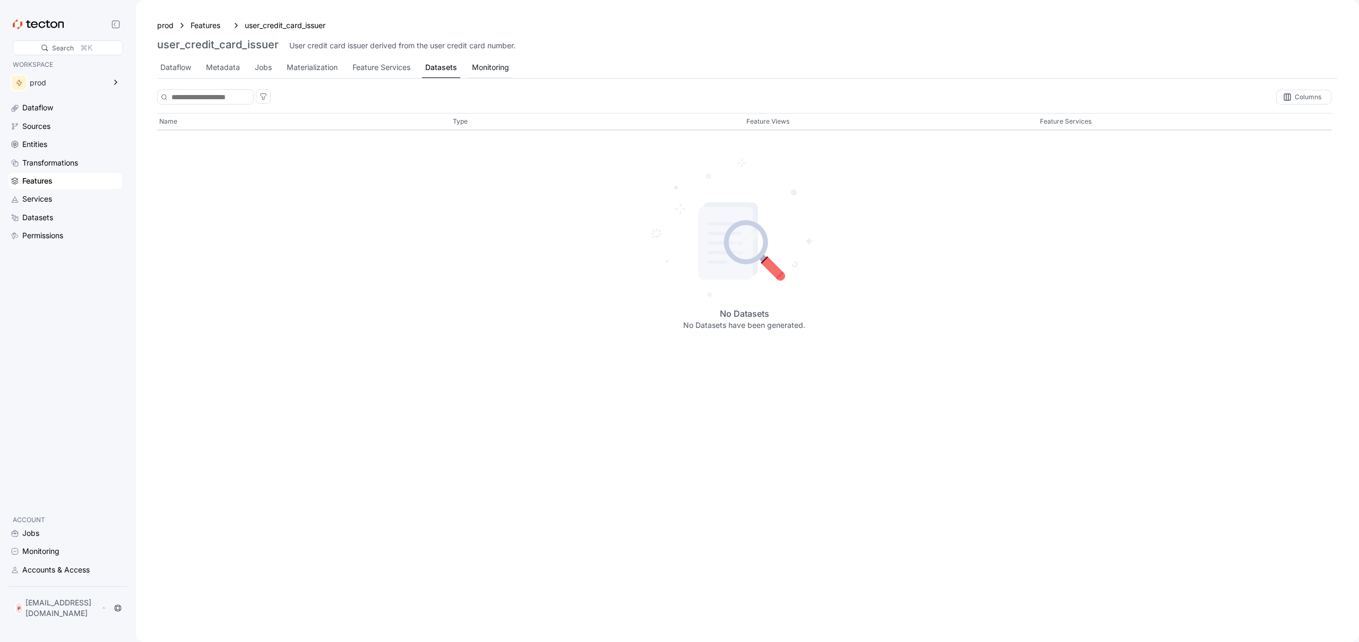
click at [502, 57] on div "prod Features user_credit_card_issuer user_credit_card_issuer User credit card …" at bounding box center [747, 48] width 1181 height 59
click at [161, 73] on div "Dataflow" at bounding box center [175, 68] width 31 height 12
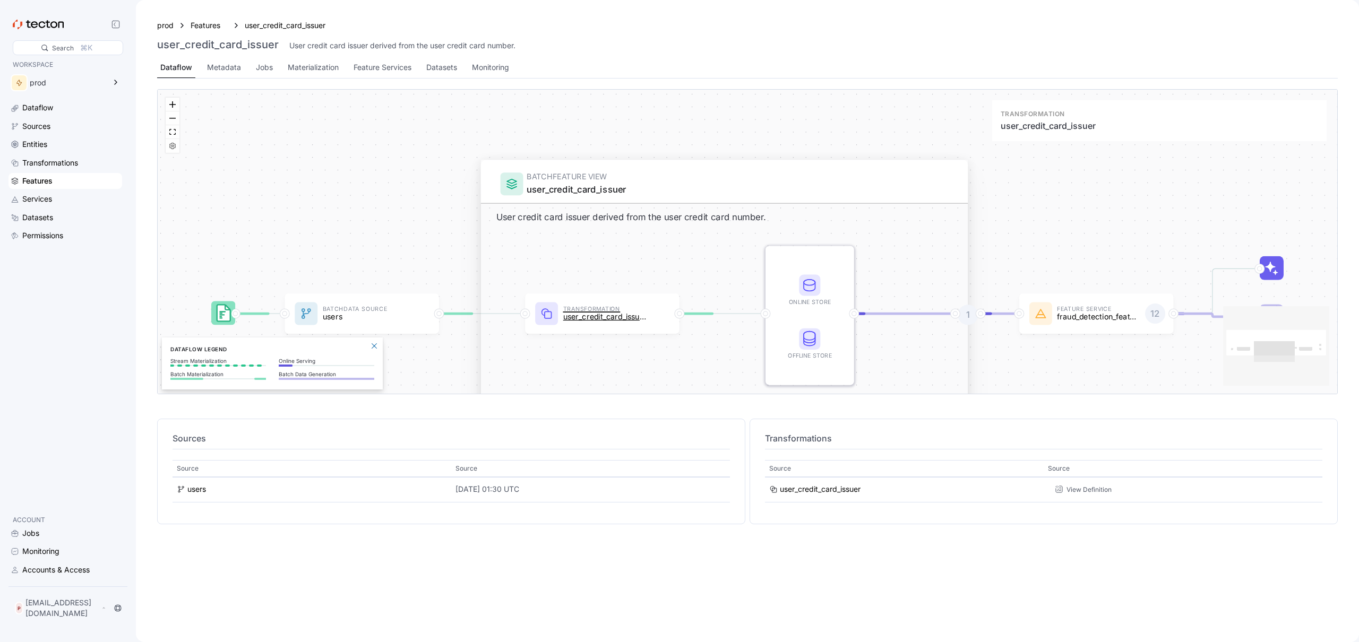
click at [631, 319] on p "user_credit_card_issuer" at bounding box center [604, 317] width 83 height 8
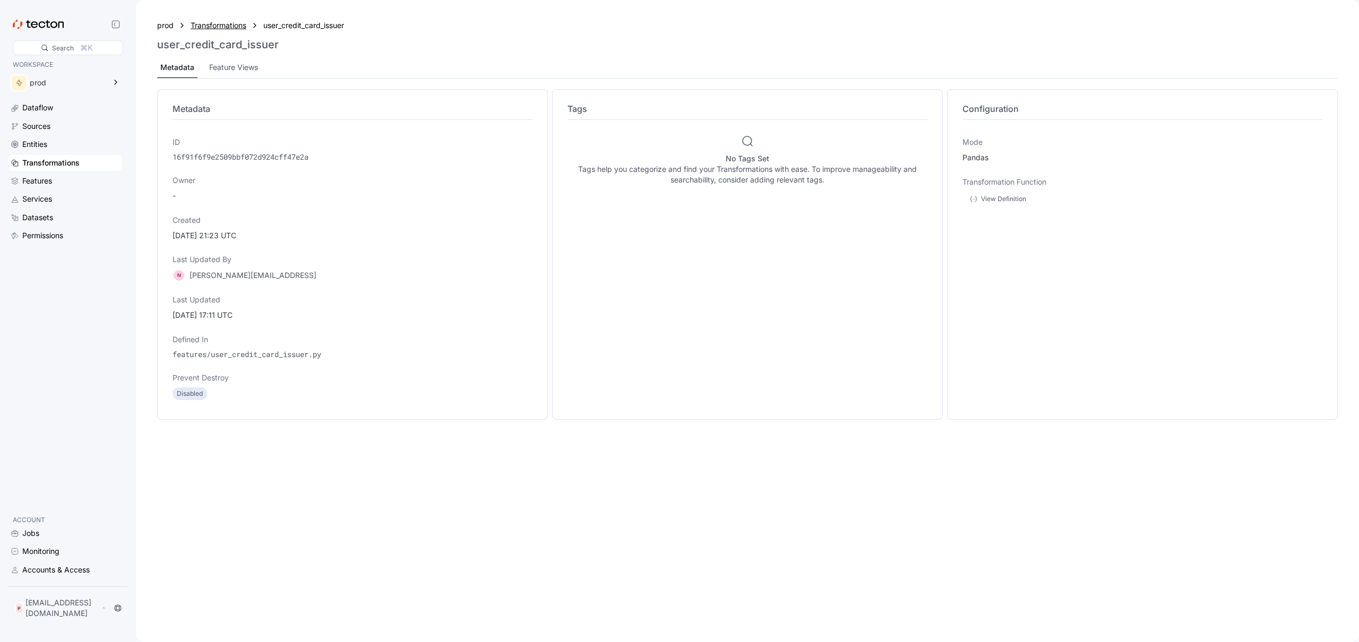
click at [242, 26] on div "Transformations" at bounding box center [219, 26] width 56 height 12
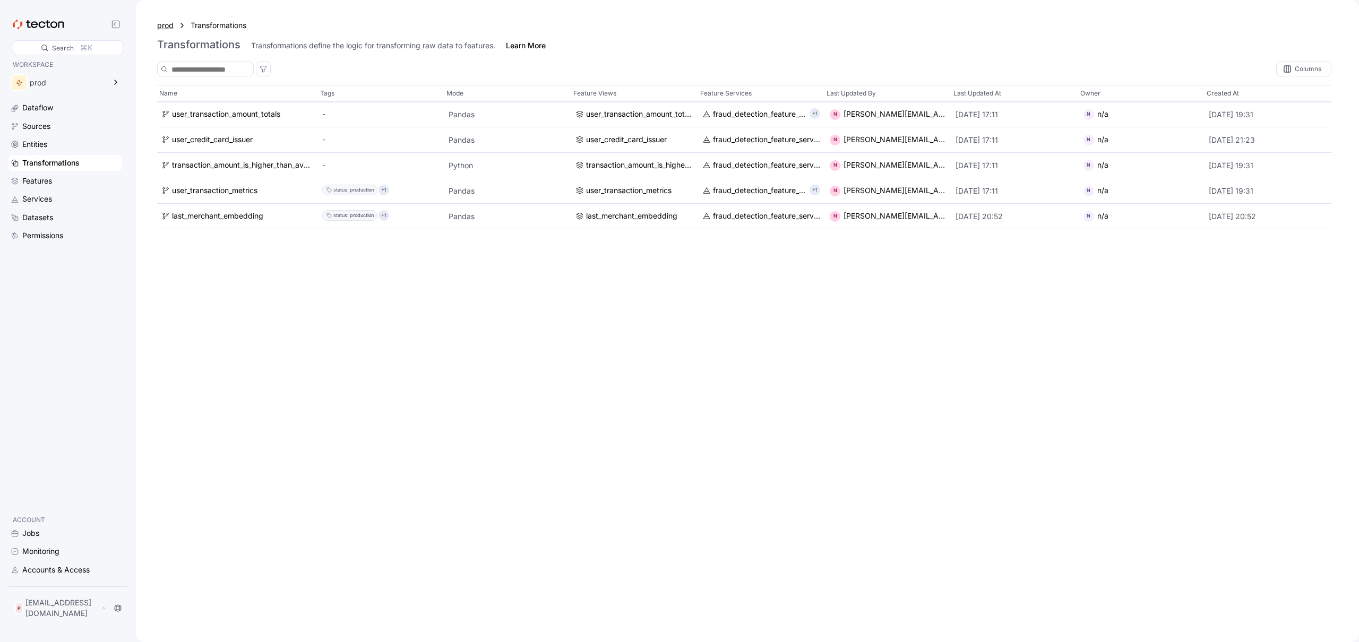
click at [165, 26] on div "prod" at bounding box center [165, 26] width 16 height 12
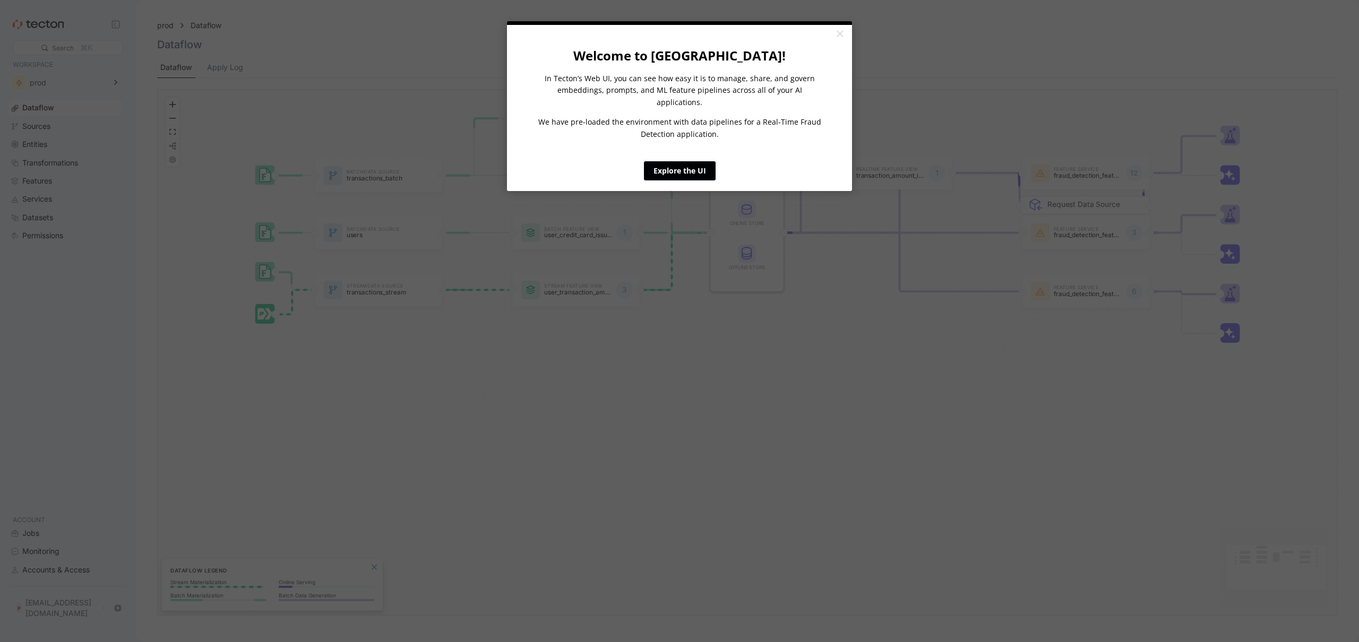
click at [649, 161] on link "Explore the UI" at bounding box center [680, 170] width 72 height 19
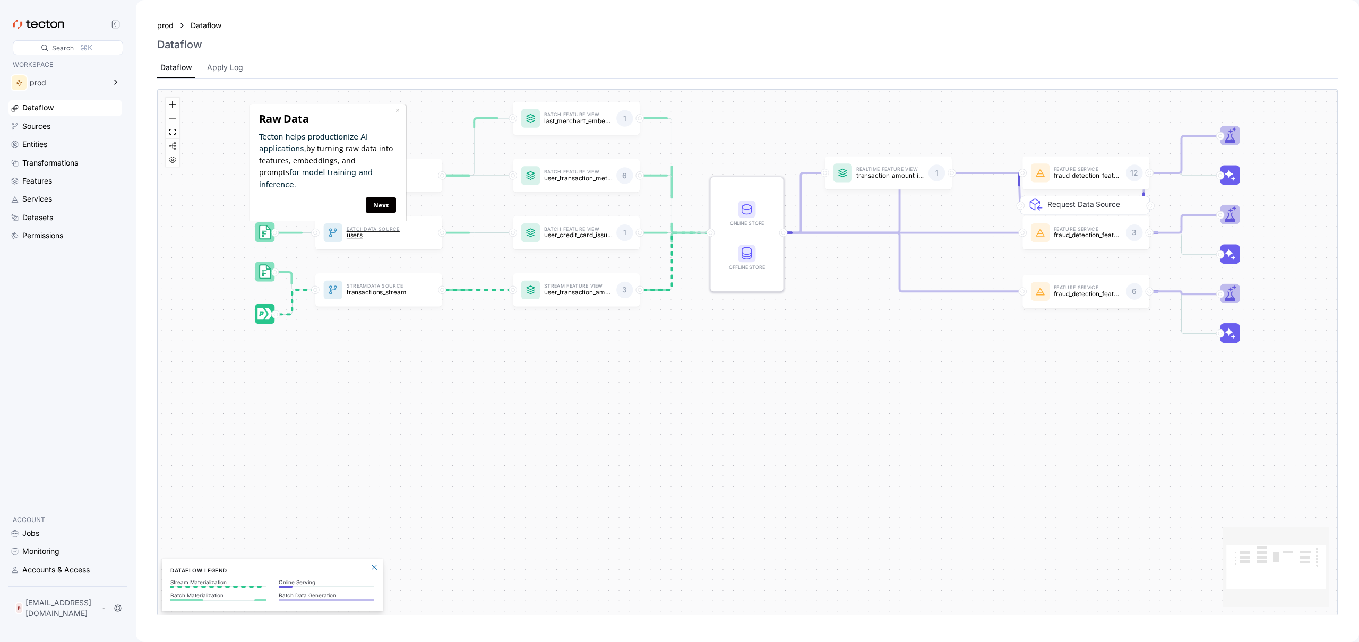
click at [379, 237] on p "users" at bounding box center [381, 235] width 68 height 7
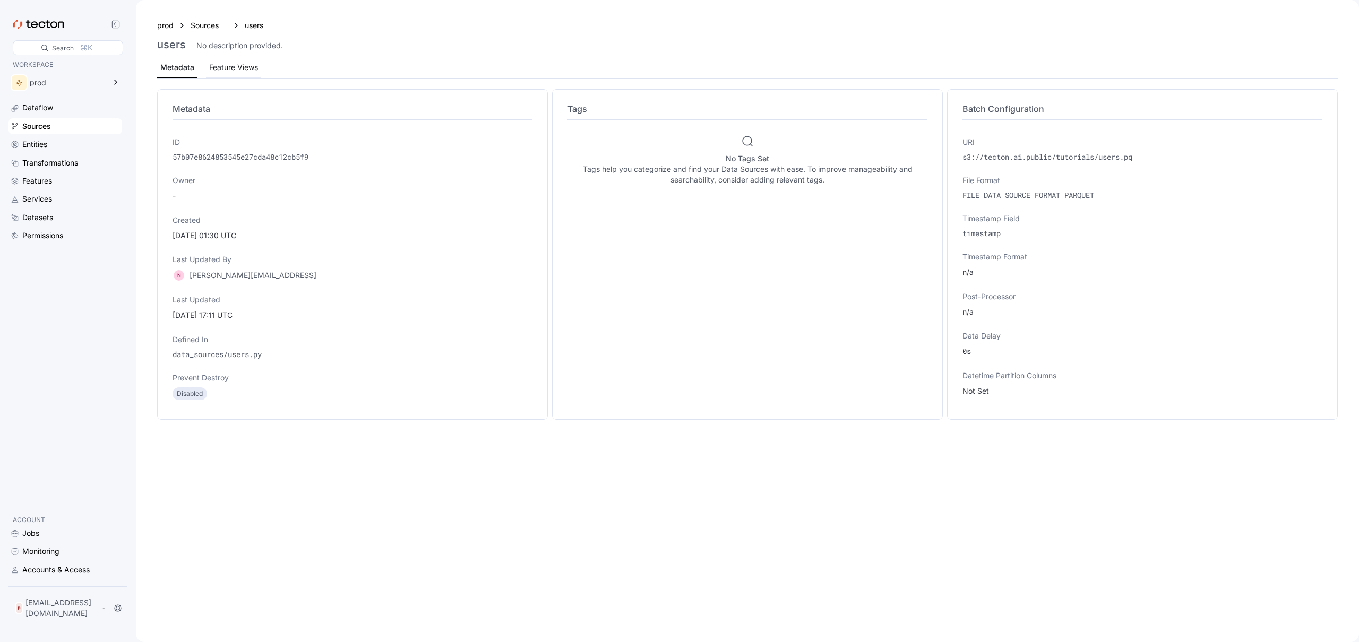
click at [207, 63] on div "Feature Views" at bounding box center [233, 67] width 55 height 21
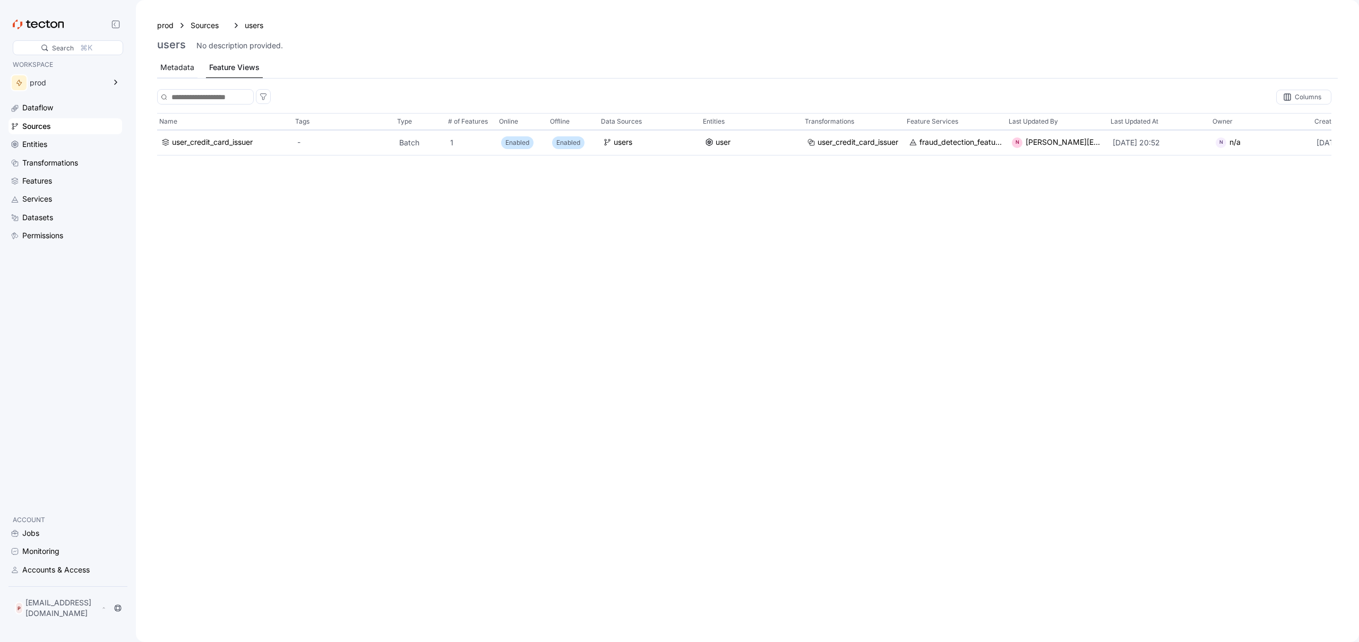
click at [169, 69] on div "Metadata" at bounding box center [177, 68] width 34 height 12
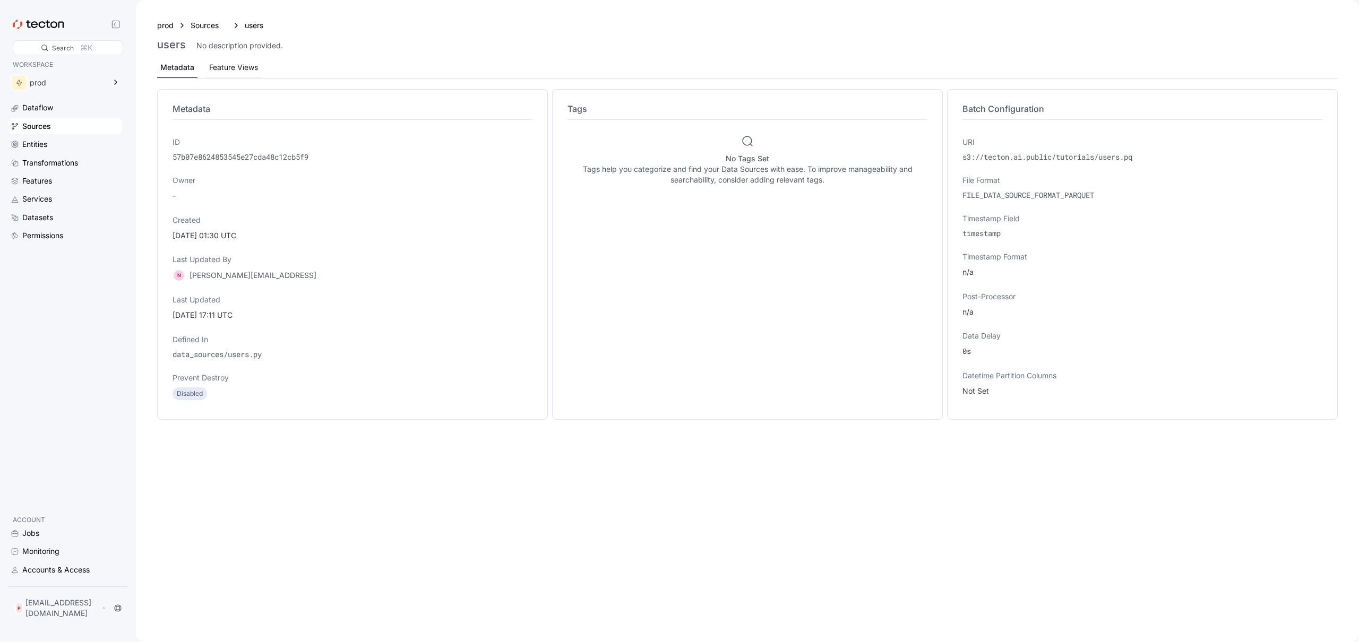
click at [244, 72] on div "Feature Views" at bounding box center [233, 68] width 49 height 12
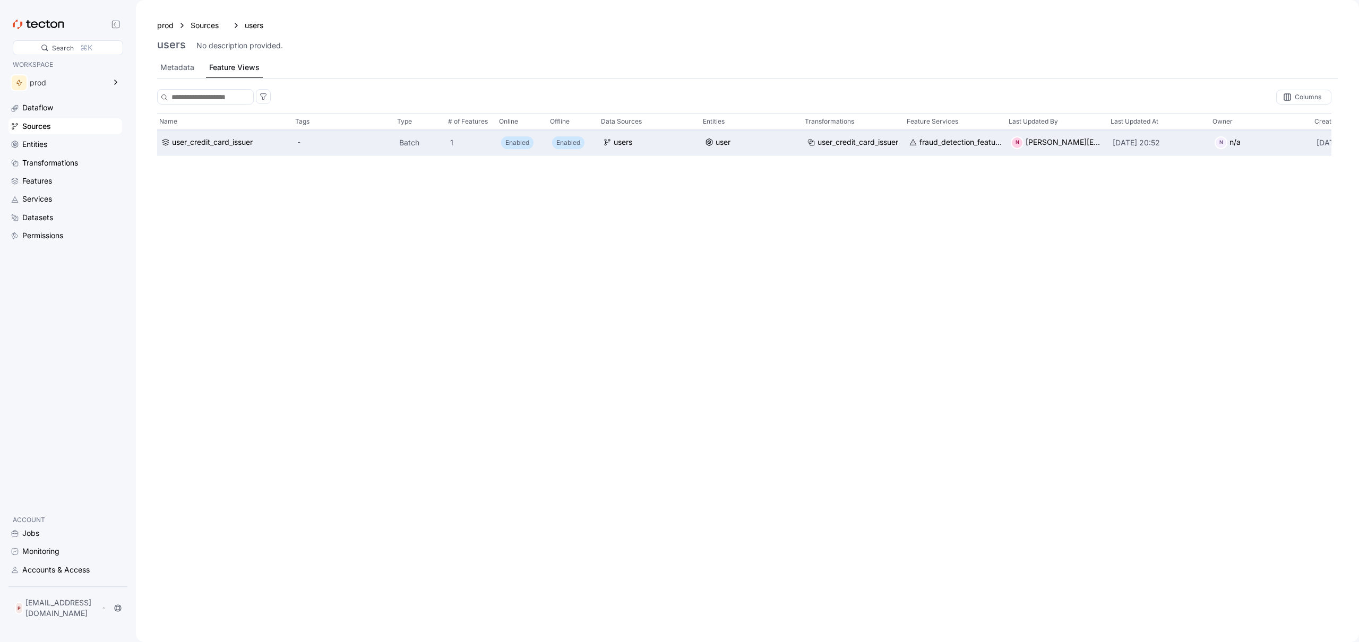
click at [245, 149] on div "user_credit_card_issuer" at bounding box center [225, 142] width 136 height 25
click at [242, 145] on div "user_credit_card_issuer" at bounding box center [212, 142] width 81 height 12
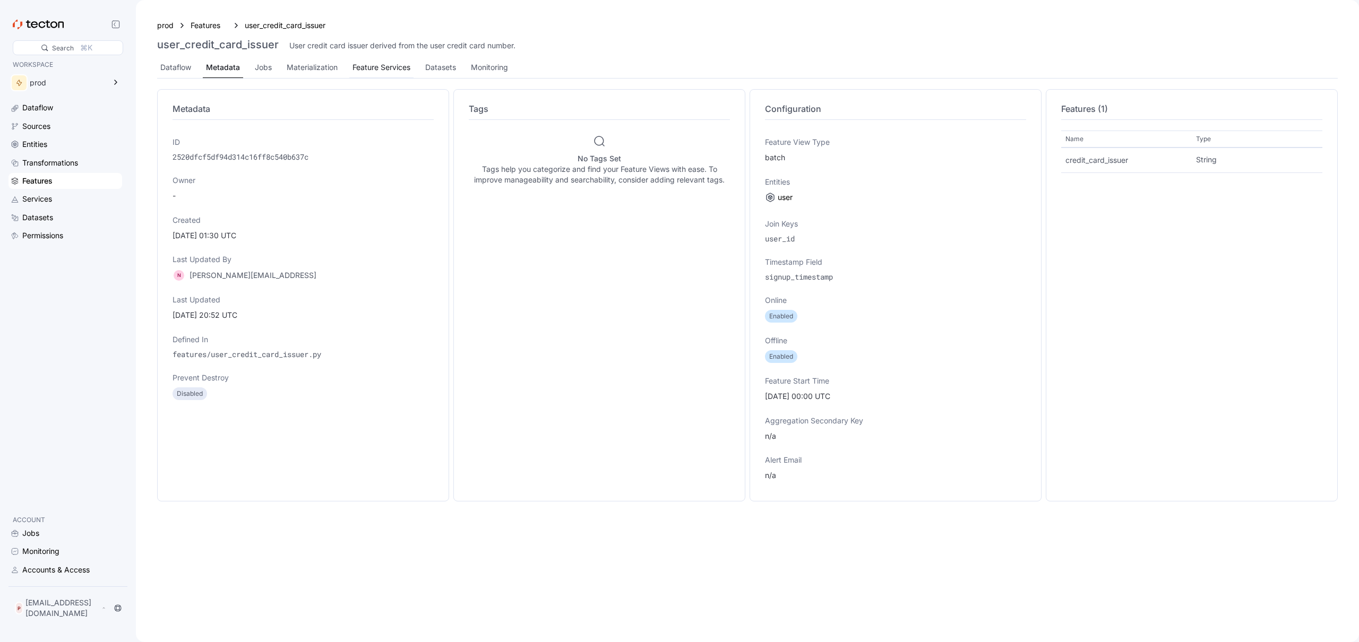
click at [367, 68] on div "Feature Services" at bounding box center [382, 68] width 58 height 12
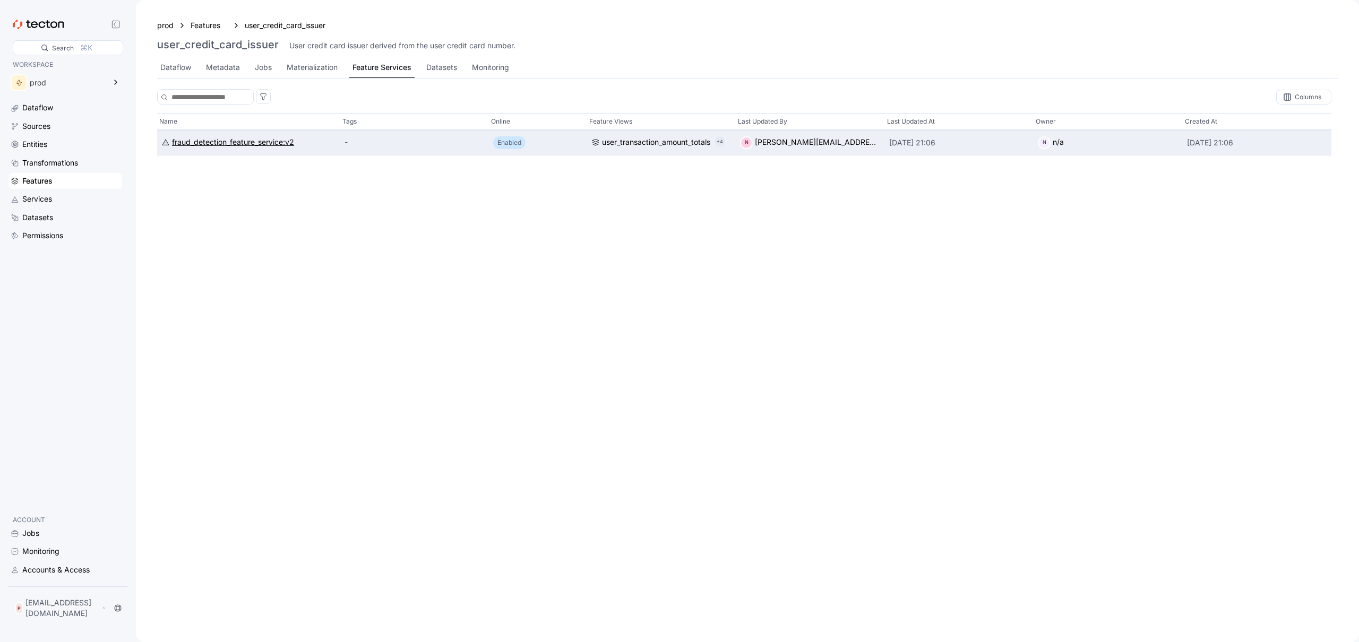
click at [252, 144] on div "fraud_detection_feature_service:v2" at bounding box center [233, 142] width 122 height 12
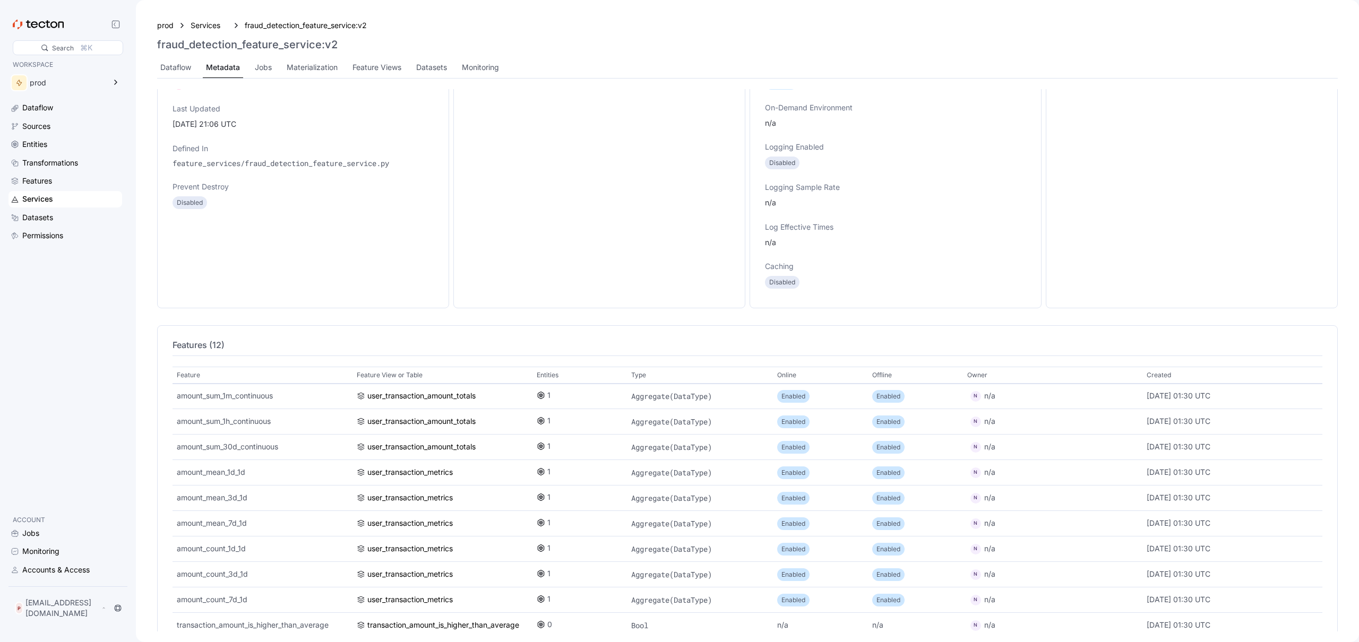
scroll to position [279, 0]
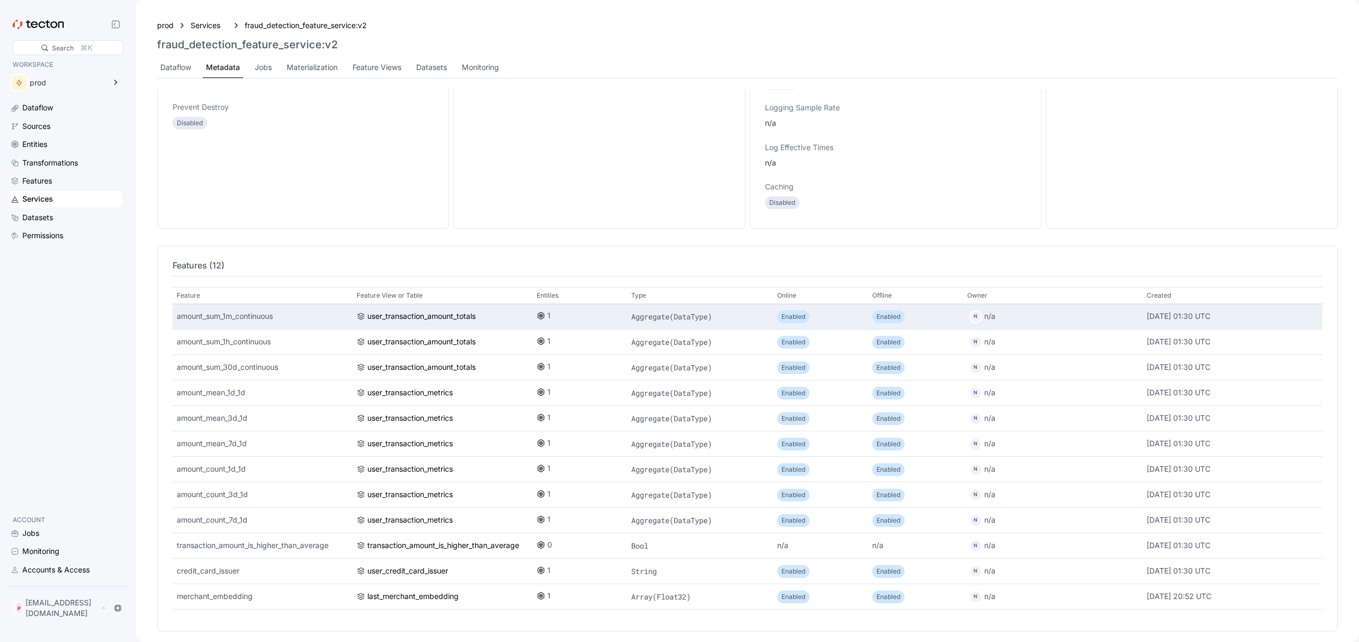
click at [539, 313] on icon at bounding box center [541, 316] width 6 height 7
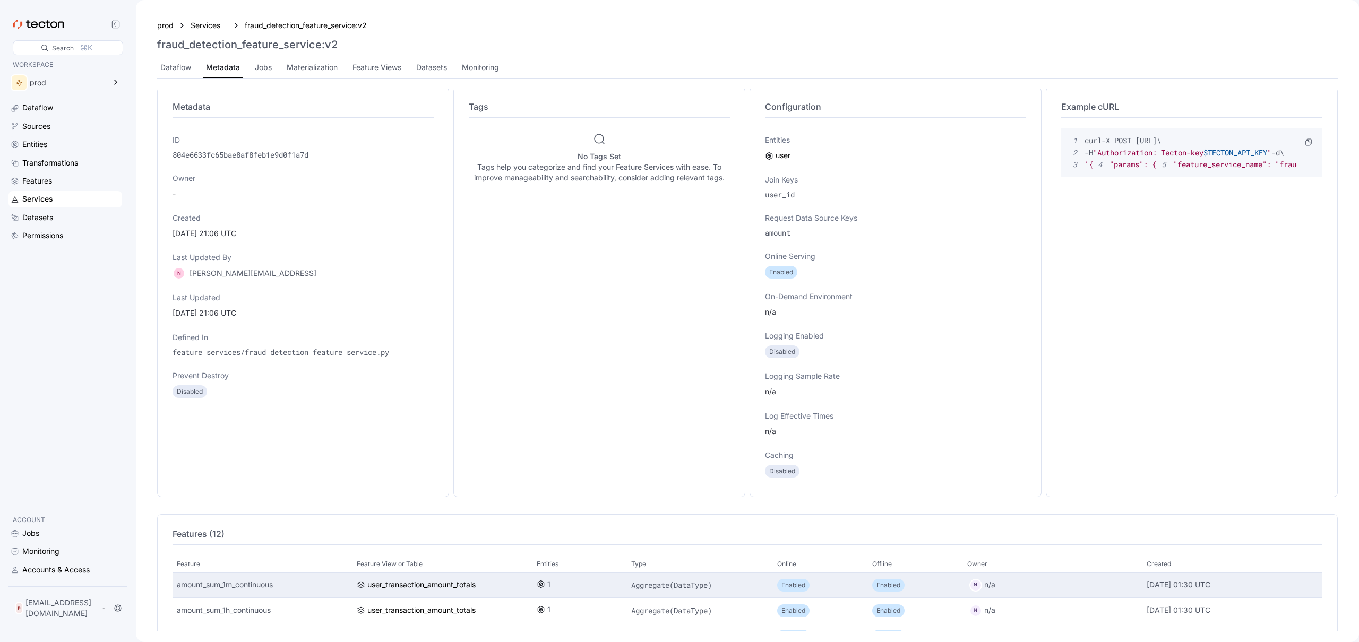
scroll to position [0, 0]
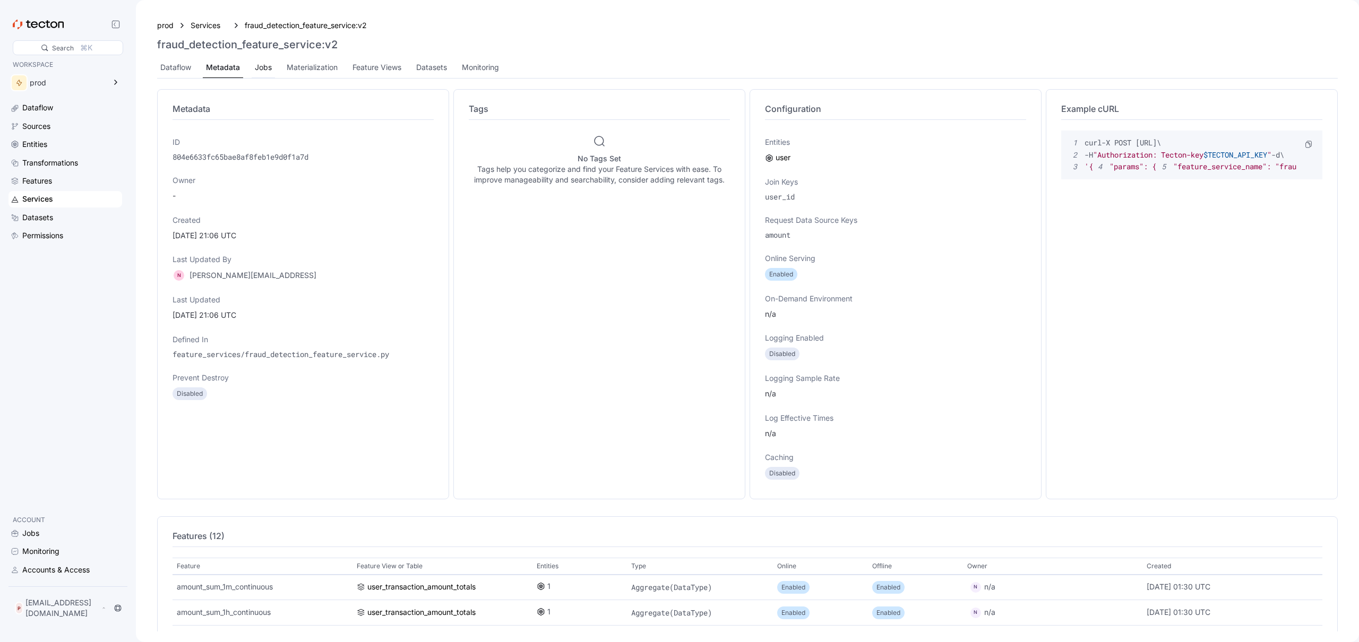
click at [261, 68] on div "Jobs" at bounding box center [263, 68] width 17 height 12
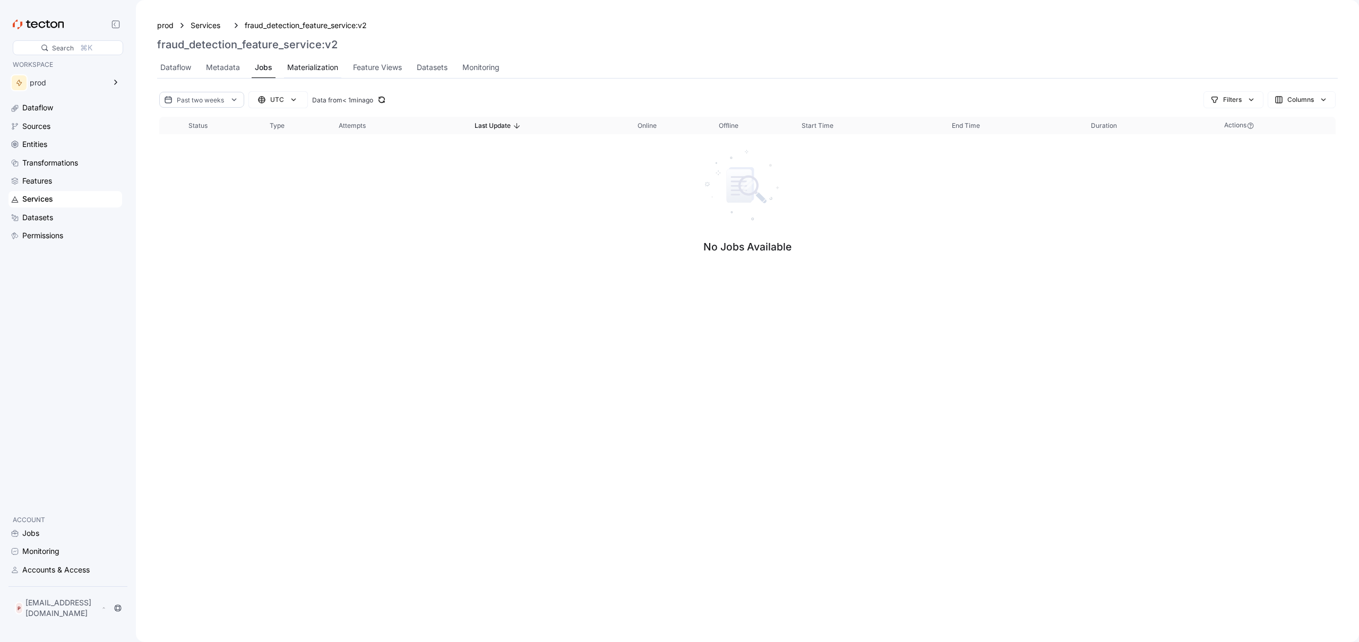
click at [312, 70] on div "Materialization" at bounding box center [312, 68] width 51 height 12
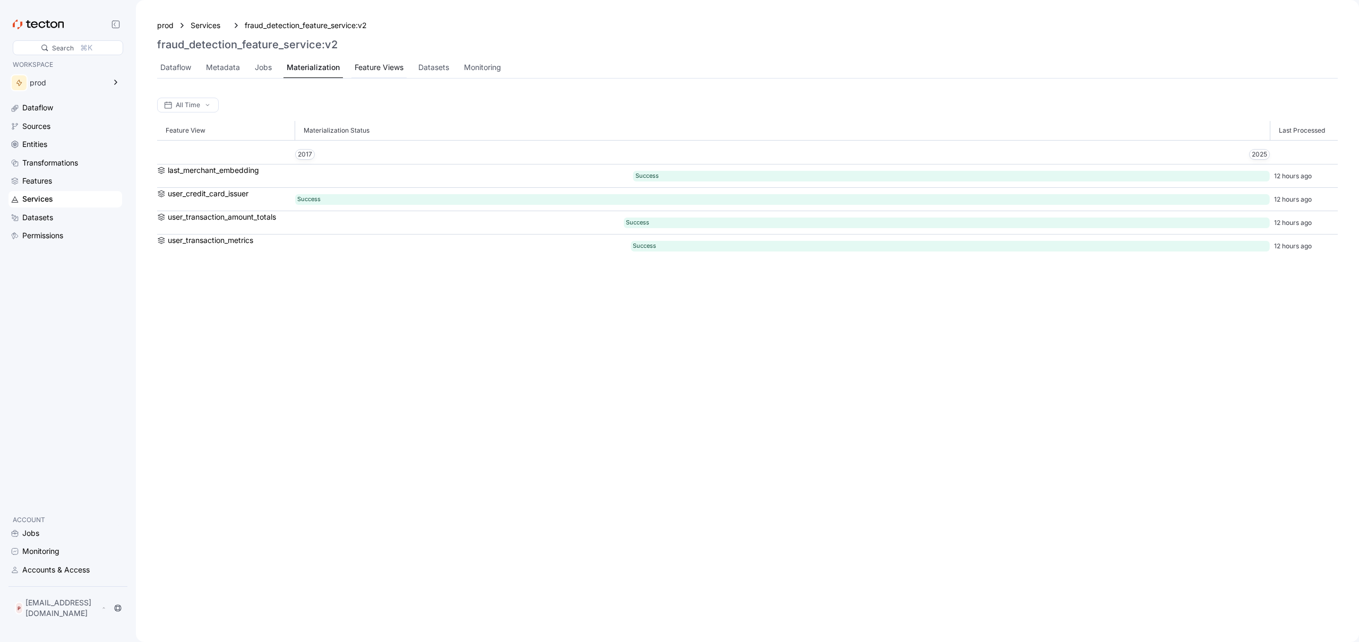
click at [394, 74] on div "Feature Views" at bounding box center [379, 67] width 55 height 21
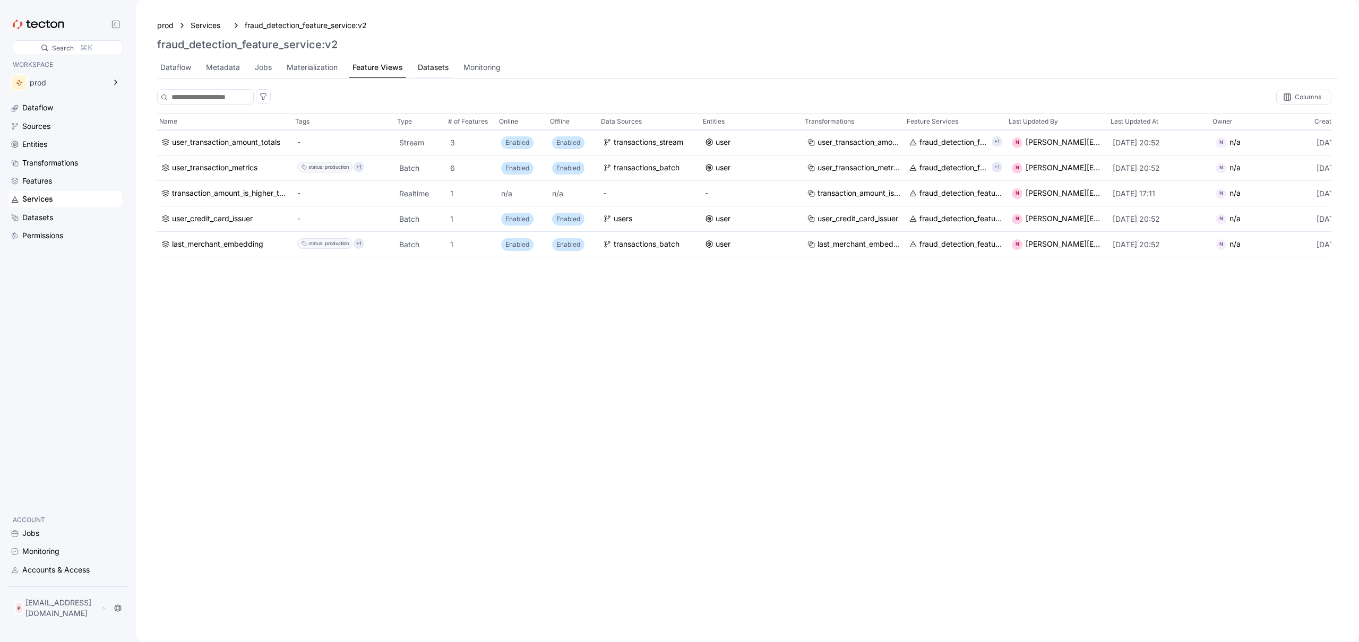
click at [422, 73] on div "Datasets" at bounding box center [433, 68] width 31 height 12
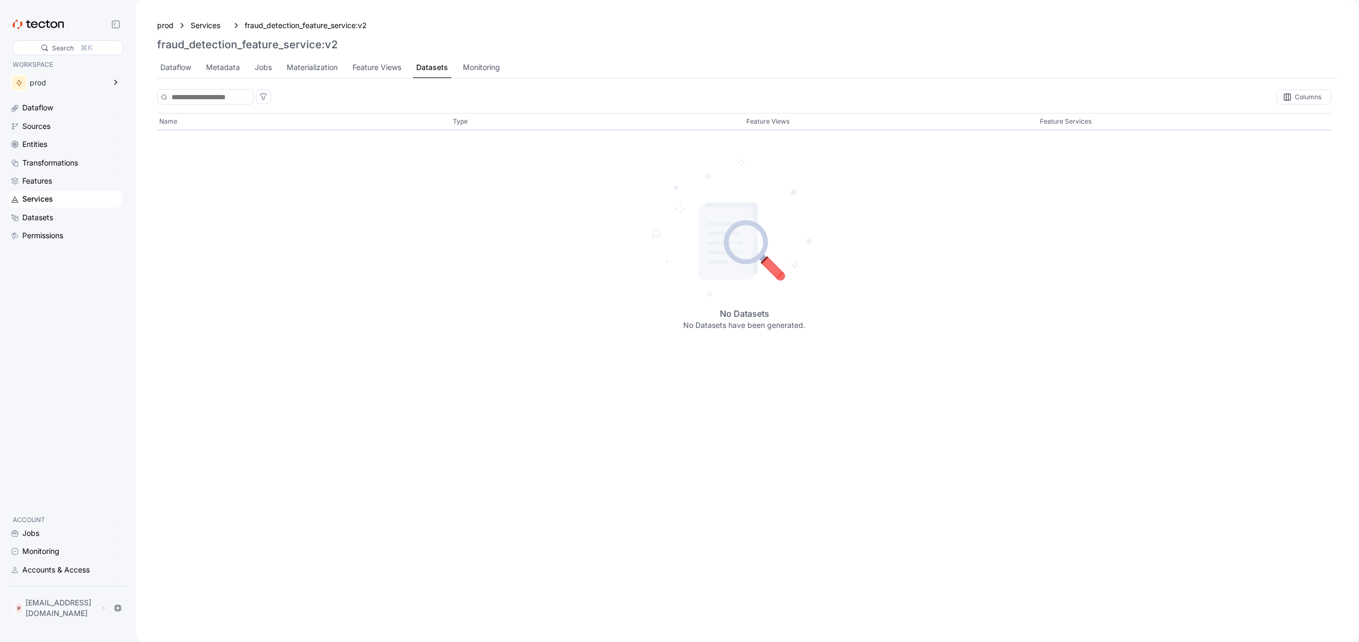
click at [510, 71] on div "Dataflow Metadata Jobs Materialization Feature Views Datasets Monitoring" at bounding box center [747, 67] width 1181 height 21
click at [476, 65] on div "Monitoring" at bounding box center [481, 68] width 37 height 12
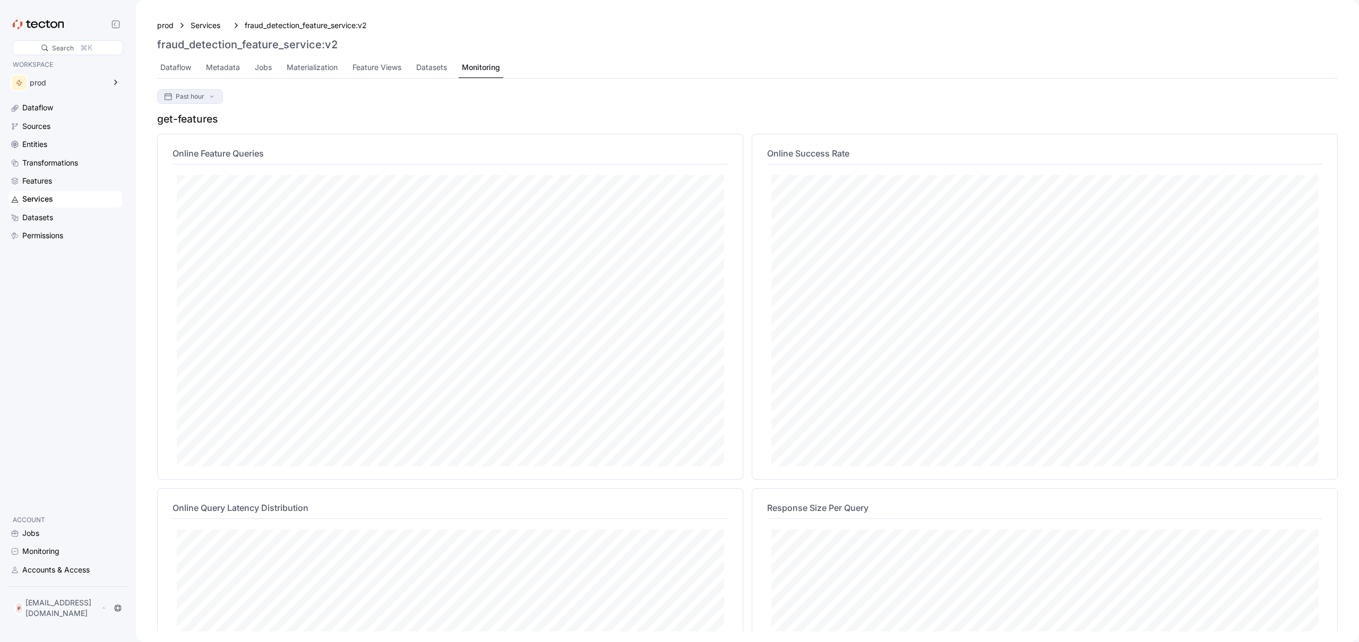
click at [211, 99] on icon at bounding box center [212, 96] width 8 height 8
click at [319, 99] on span "Past hour" at bounding box center [747, 96] width 1181 height 15
click at [42, 569] on div "Accounts & Access" at bounding box center [55, 570] width 67 height 12
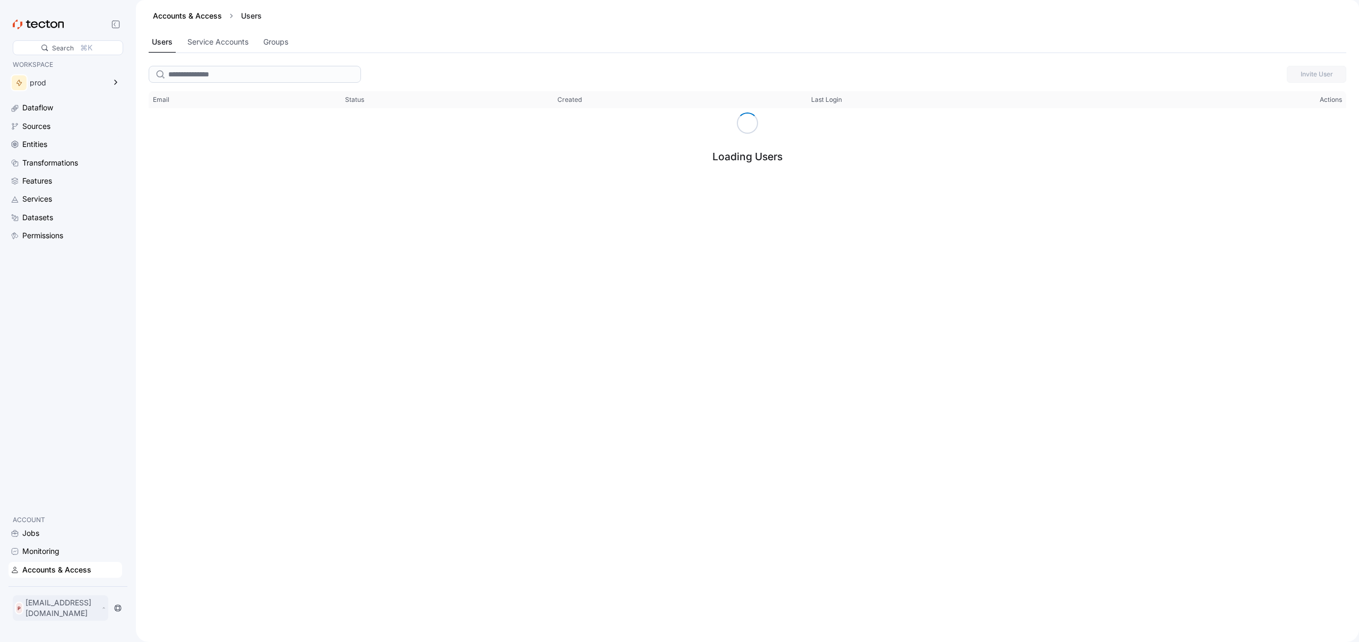
click at [88, 620] on div "P [EMAIL_ADDRESS][DOMAIN_NAME]" at bounding box center [61, 608] width 96 height 25
click at [1255, 216] on div "Invite User This table contains 1 rows. Email Status Created Last Login Actions…" at bounding box center [747, 353] width 1223 height 580
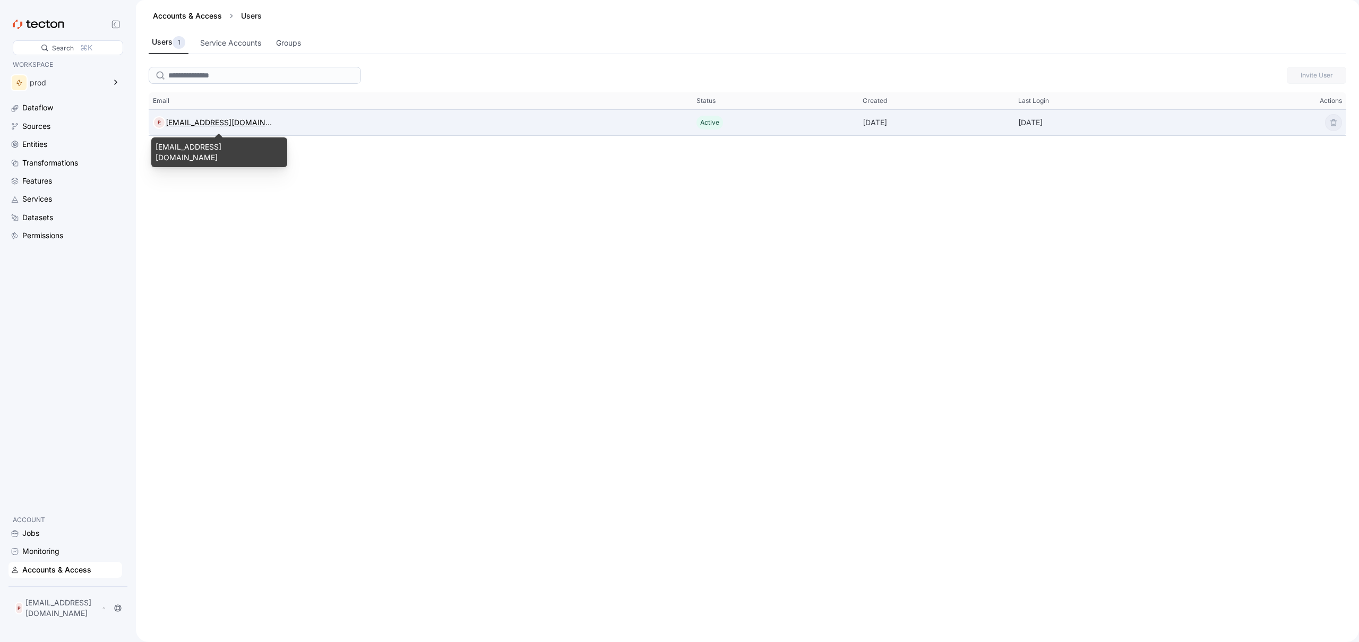
click at [224, 120] on div "[EMAIL_ADDRESS][DOMAIN_NAME]" at bounding box center [219, 122] width 106 height 13
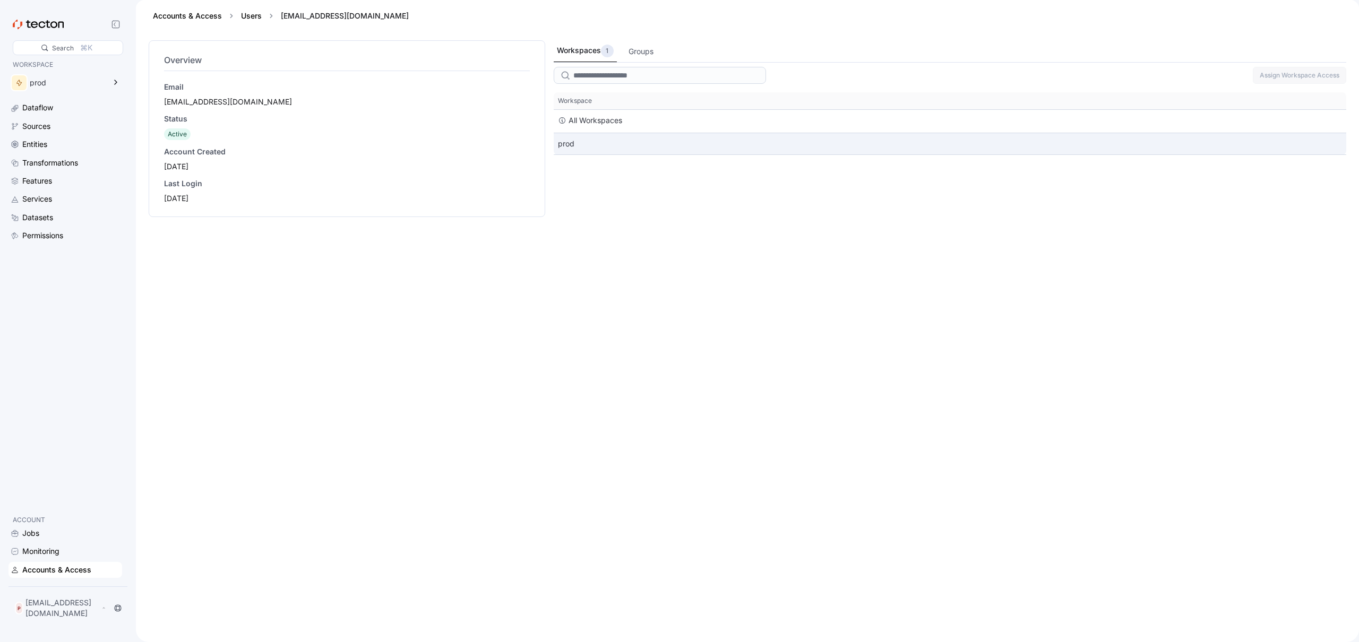
click at [603, 140] on div "prod" at bounding box center [950, 143] width 793 height 21
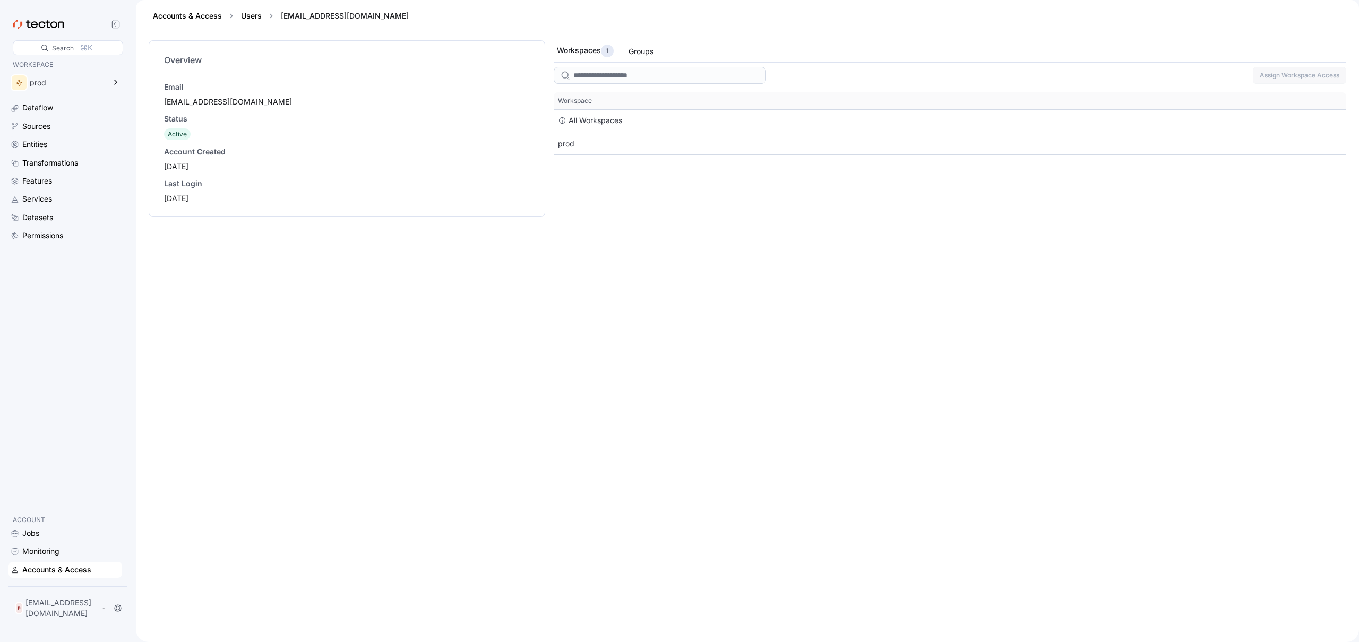
click at [636, 54] on div "Groups" at bounding box center [641, 52] width 25 height 12
click at [578, 55] on div "Workspaces 1" at bounding box center [585, 51] width 56 height 13
click at [224, 99] on div "[EMAIL_ADDRESS][DOMAIN_NAME]" at bounding box center [347, 102] width 366 height 11
click at [221, 99] on div "[EMAIL_ADDRESS][DOMAIN_NAME]" at bounding box center [347, 102] width 366 height 11
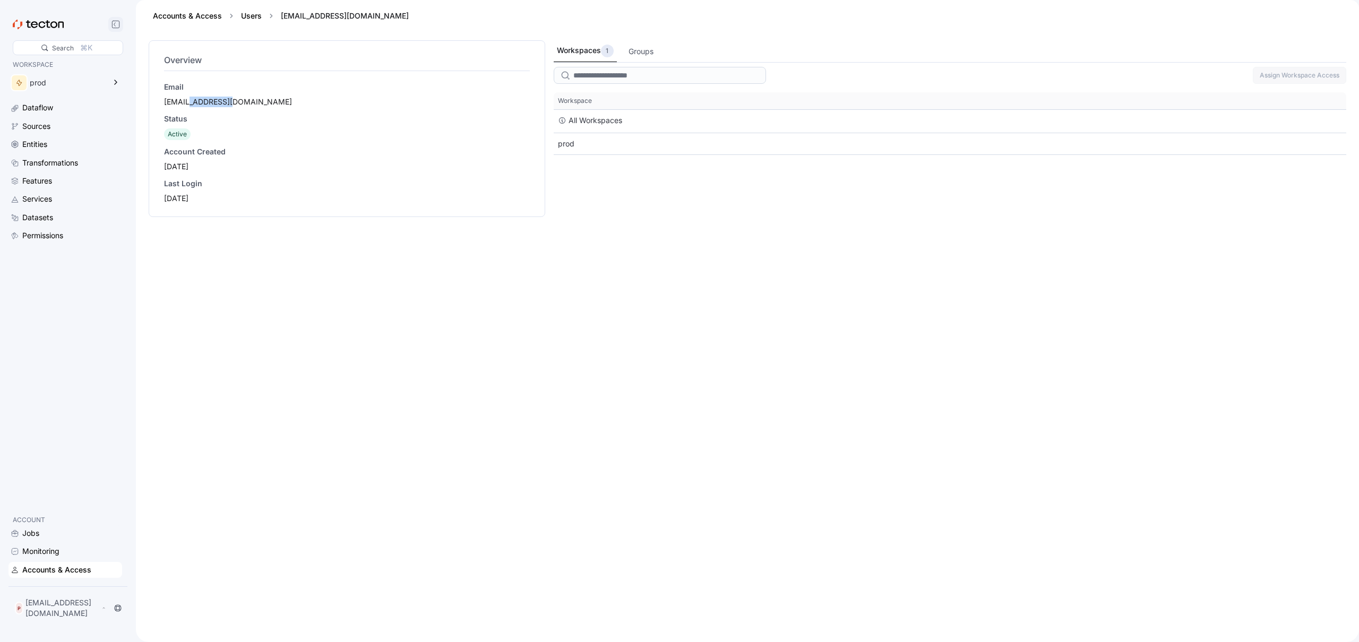
click at [117, 22] on icon at bounding box center [116, 24] width 8 height 8
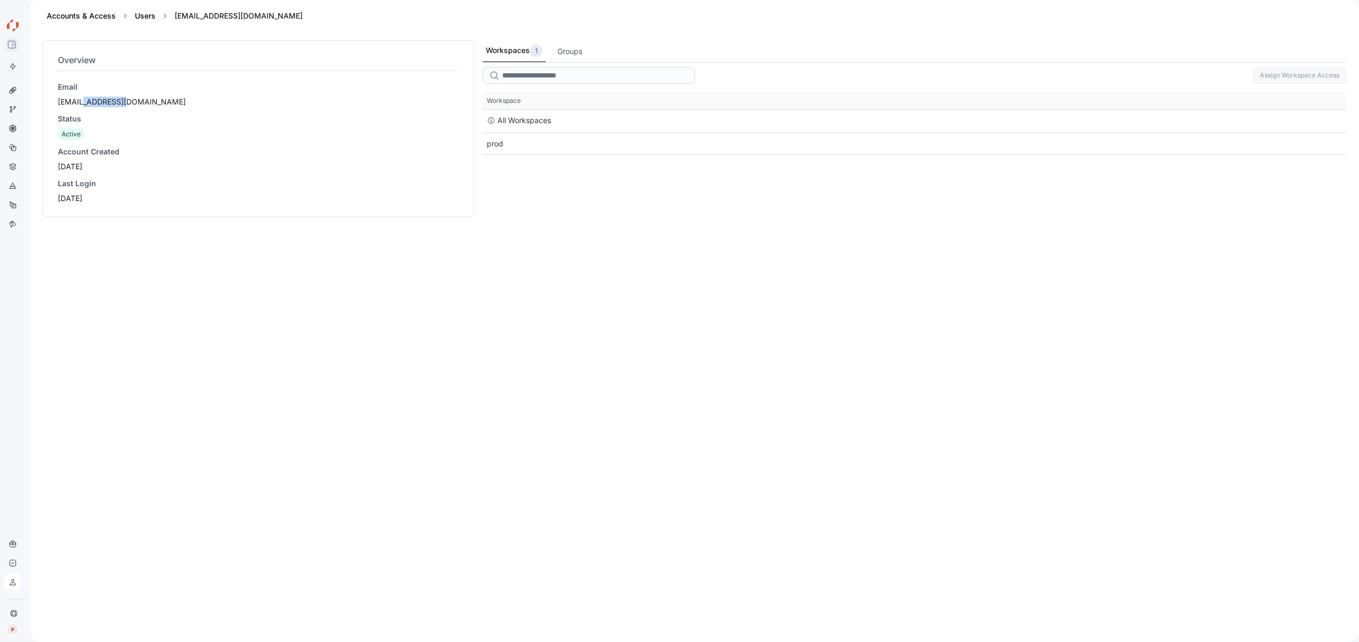
click at [9, 43] on icon at bounding box center [11, 44] width 8 height 8
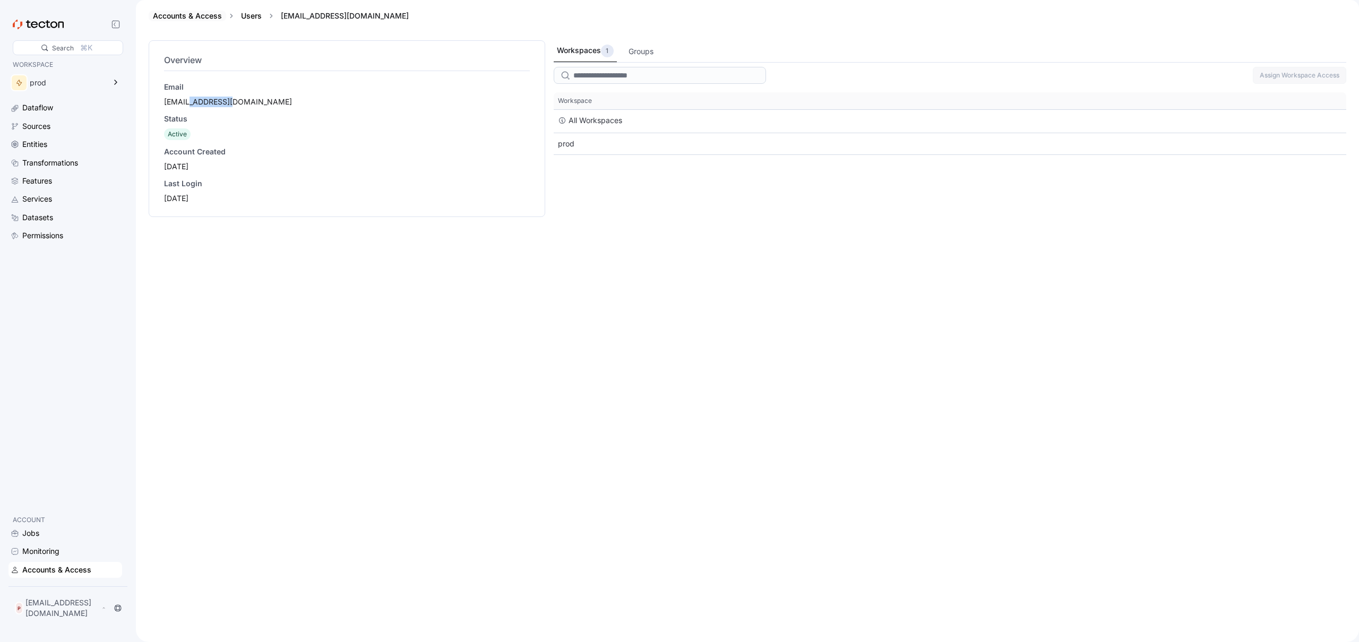
click at [182, 13] on link "Accounts & Access" at bounding box center [187, 15] width 69 height 9
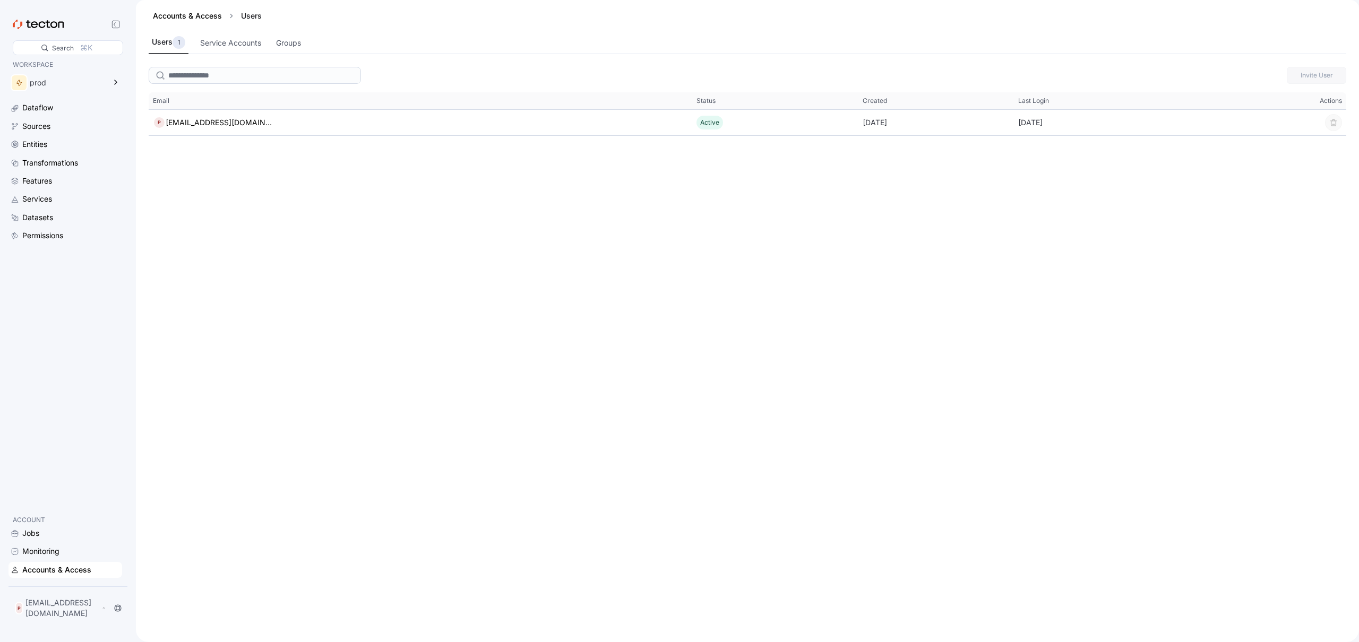
click at [458, 262] on div "Invite User This table contains 1 rows. Email Status Created Last Login Actions…" at bounding box center [747, 353] width 1223 height 580
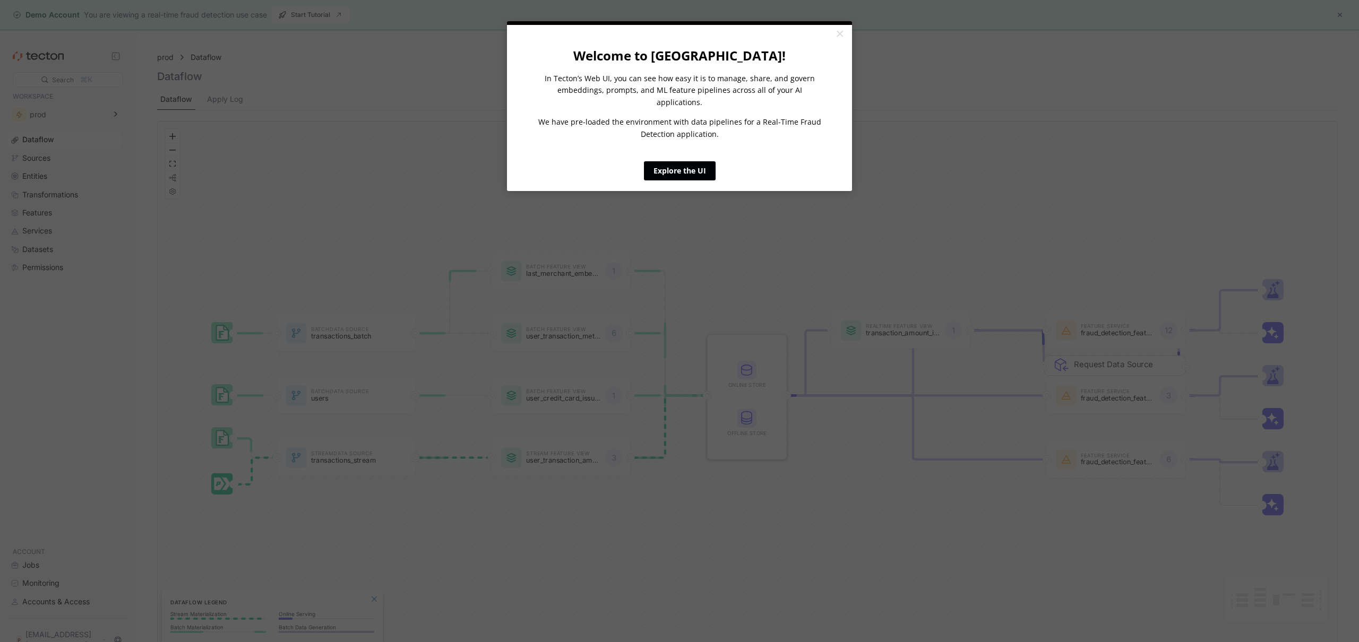
click at [685, 162] on link "Explore the UI" at bounding box center [680, 170] width 72 height 19
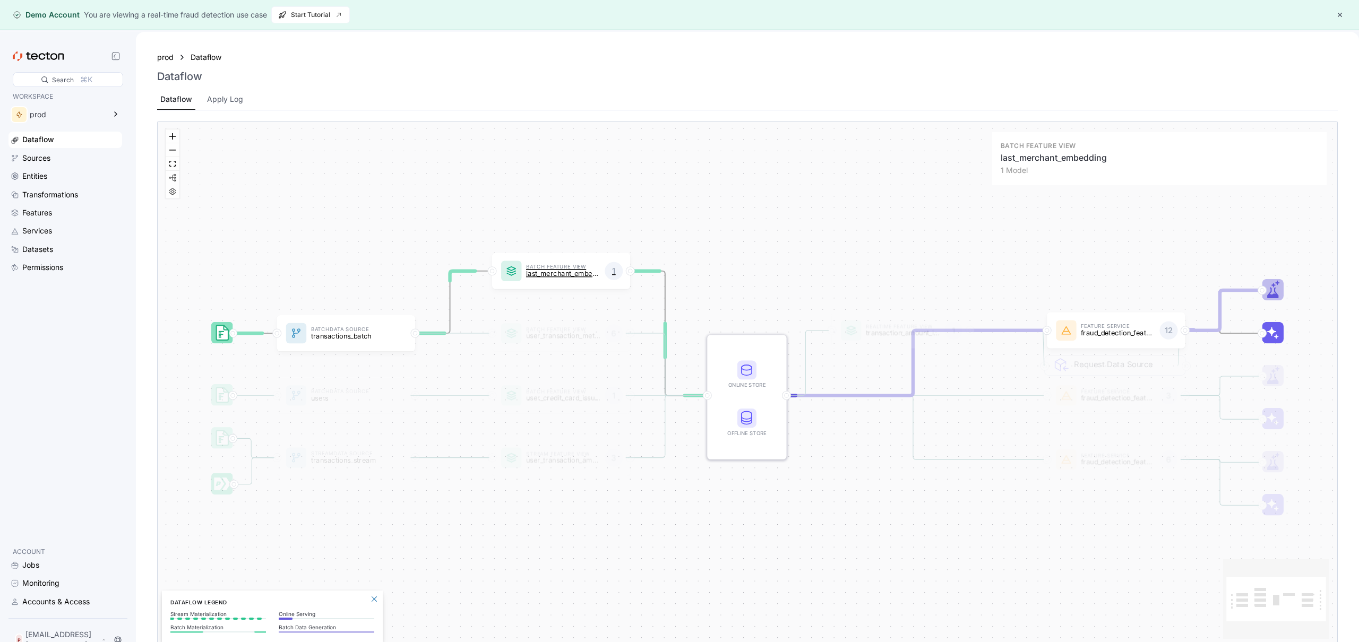
click at [565, 273] on p "last_merchant_embedding" at bounding box center [563, 273] width 74 height 7
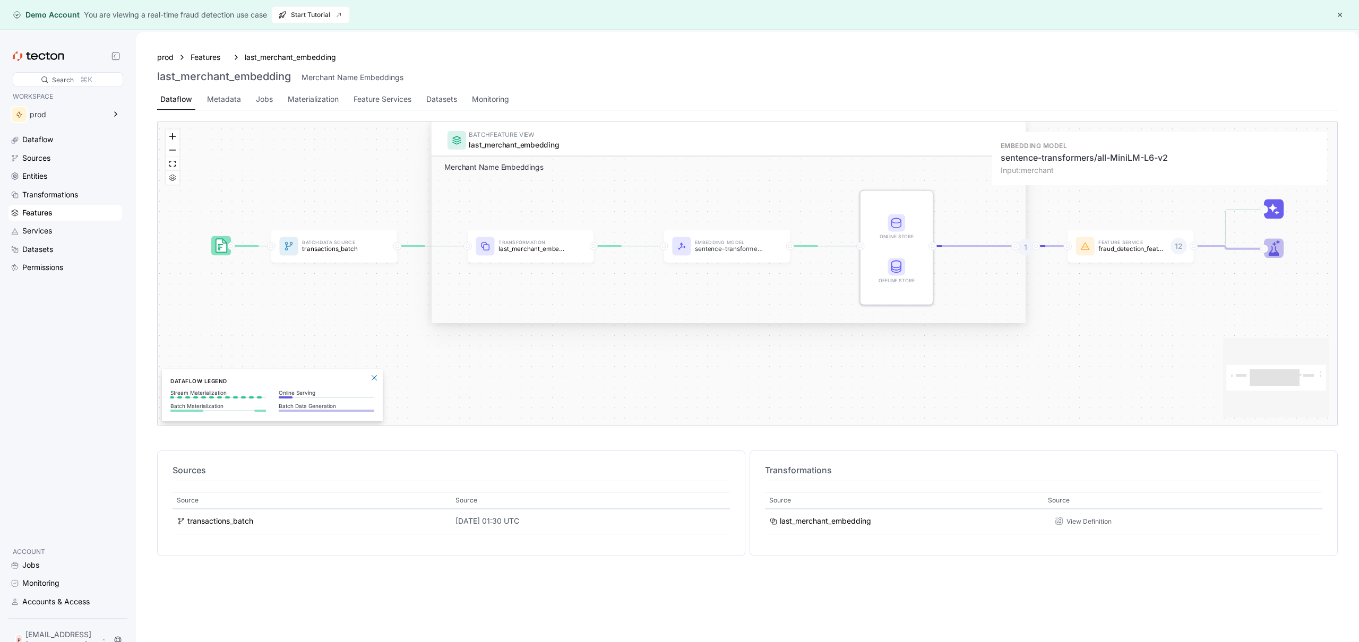
click at [684, 247] on icon at bounding box center [682, 247] width 6 height 6
click at [219, 100] on div "Metadata" at bounding box center [224, 99] width 34 height 12
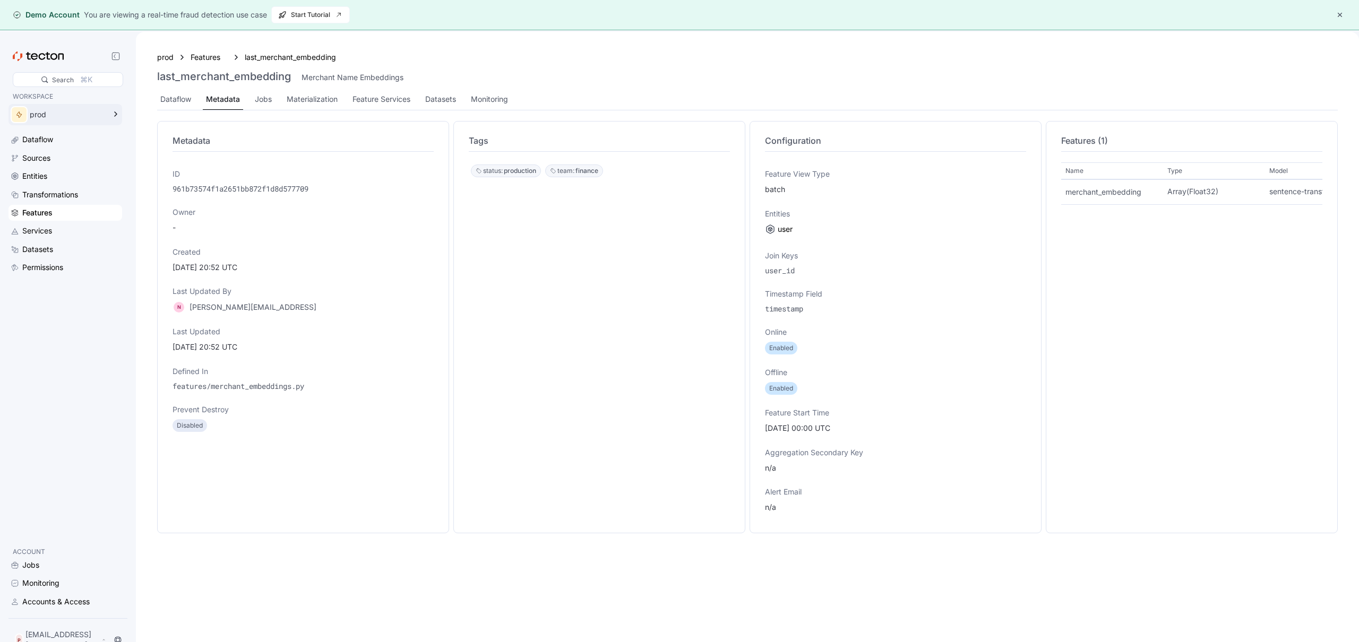
click at [14, 113] on div at bounding box center [19, 114] width 17 height 17
click at [194, 84] on p "api-based-tsgs-workspace" at bounding box center [192, 83] width 82 height 11
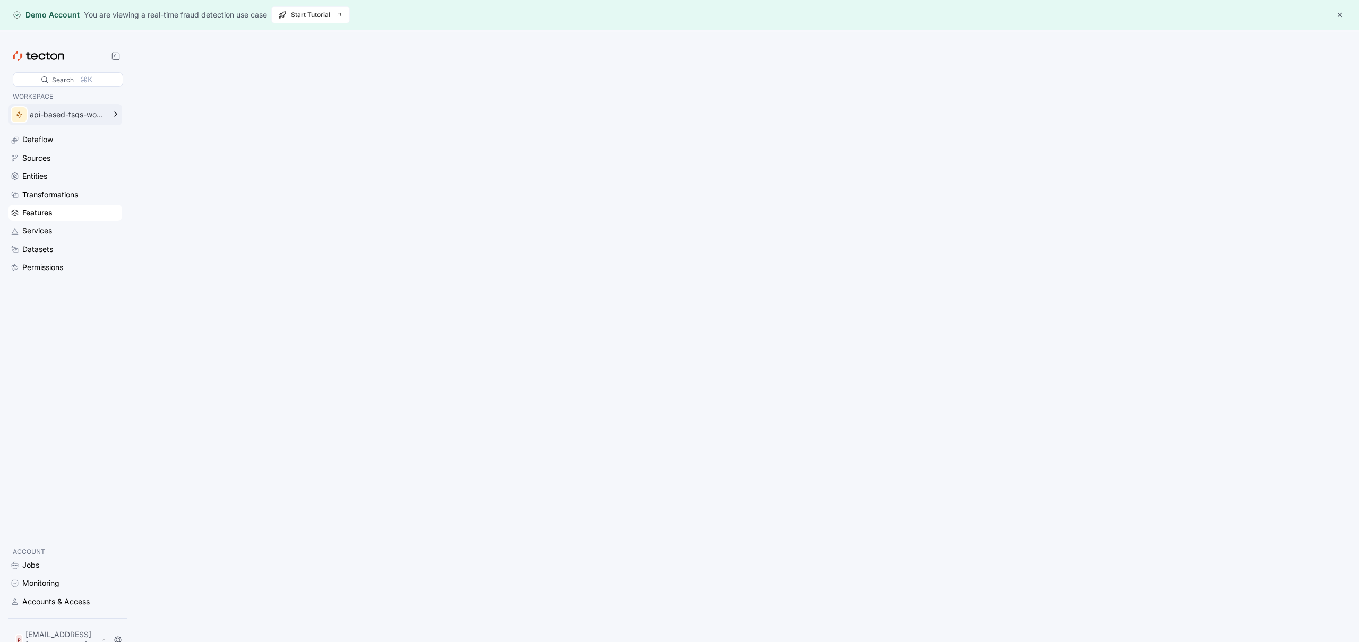
click at [116, 116] on icon at bounding box center [115, 114] width 13 height 13
click at [175, 116] on p "fraud-detection" at bounding box center [174, 121] width 47 height 11
click at [78, 137] on div "Dataflow" at bounding box center [71, 140] width 98 height 12
click at [86, 162] on div "Sources" at bounding box center [71, 158] width 98 height 12
click at [680, 143] on div "Unable to load There was an error. Contact your administrator for help." at bounding box center [747, 353] width 1223 height 642
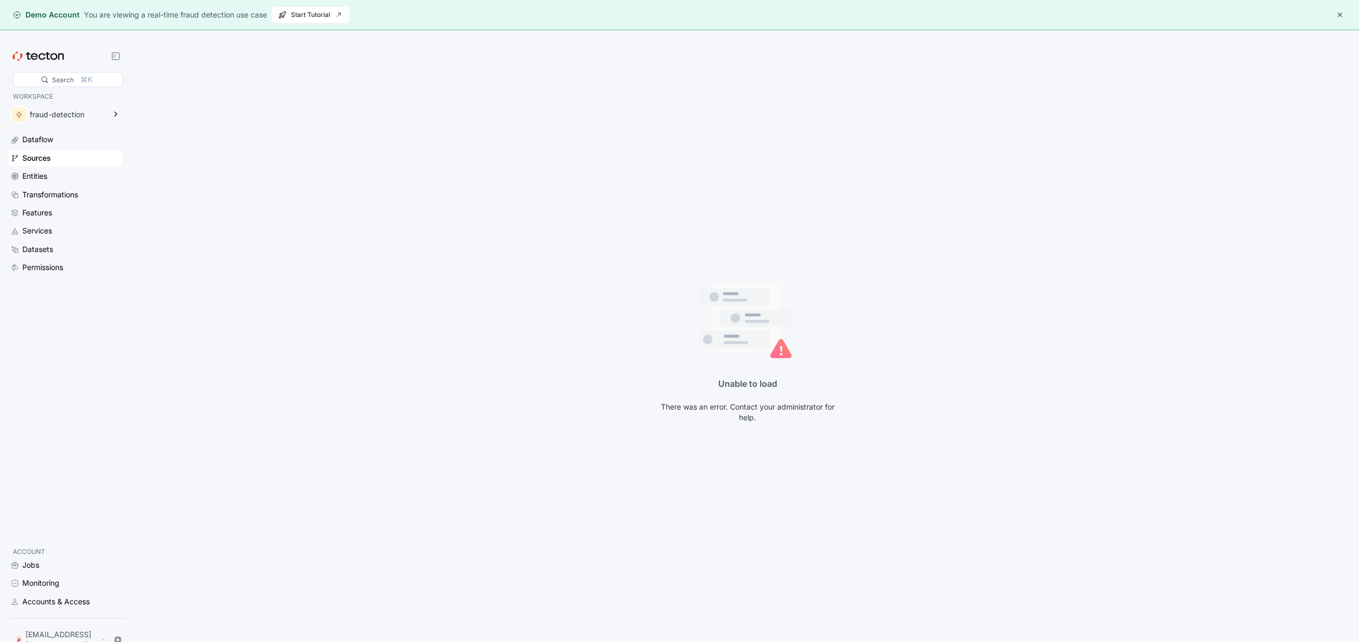
click at [1345, 13] on button "button" at bounding box center [1340, 14] width 13 height 13
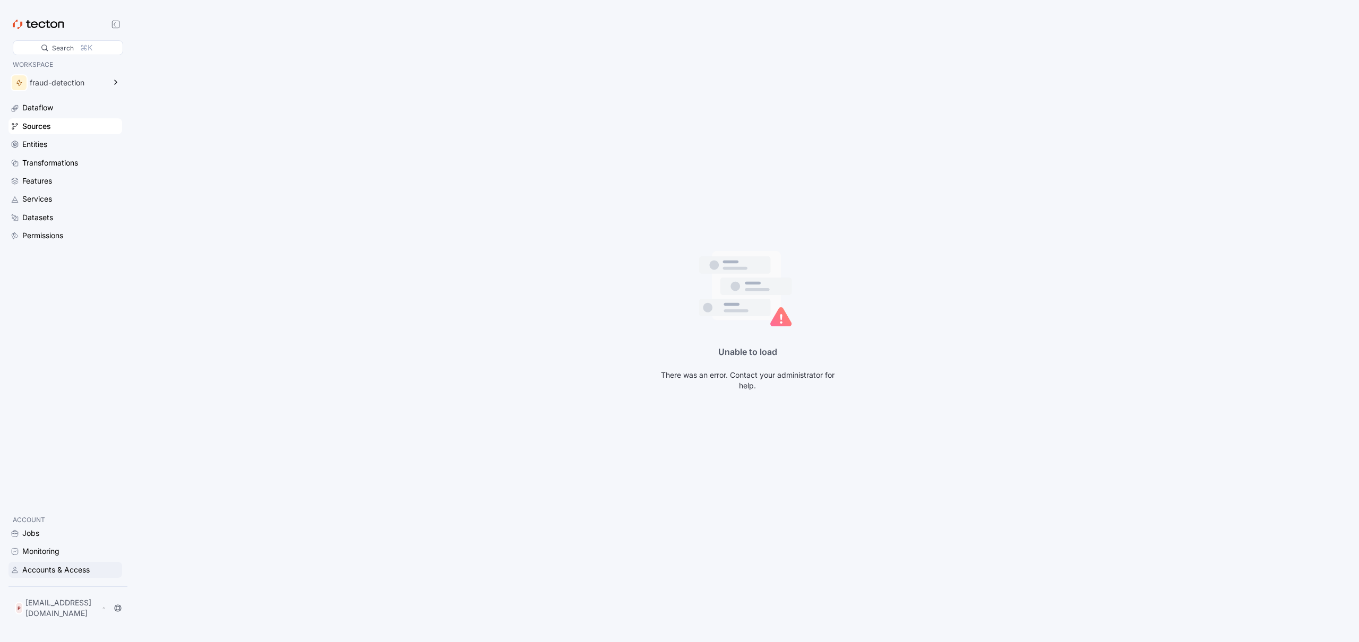
click at [78, 570] on div "Accounts & Access" at bounding box center [55, 570] width 67 height 12
click at [48, 572] on div "Accounts & Access" at bounding box center [56, 570] width 69 height 12
click at [54, 24] on icon at bounding box center [38, 25] width 51 height 10
click at [54, 611] on p "[EMAIL_ADDRESS][DOMAIN_NAME]" at bounding box center [62, 608] width 74 height 21
click at [59, 569] on div "My Account" at bounding box center [53, 569] width 42 height 11
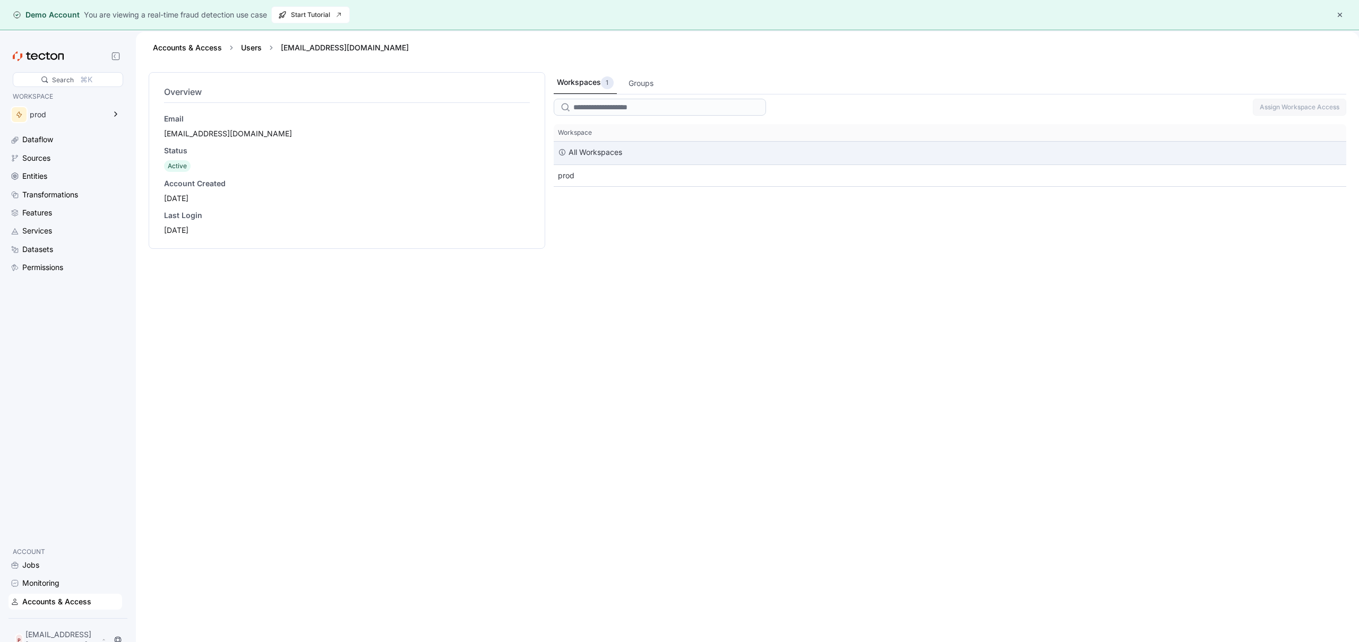
click at [638, 159] on div "All Workspaces" at bounding box center [950, 153] width 793 height 23
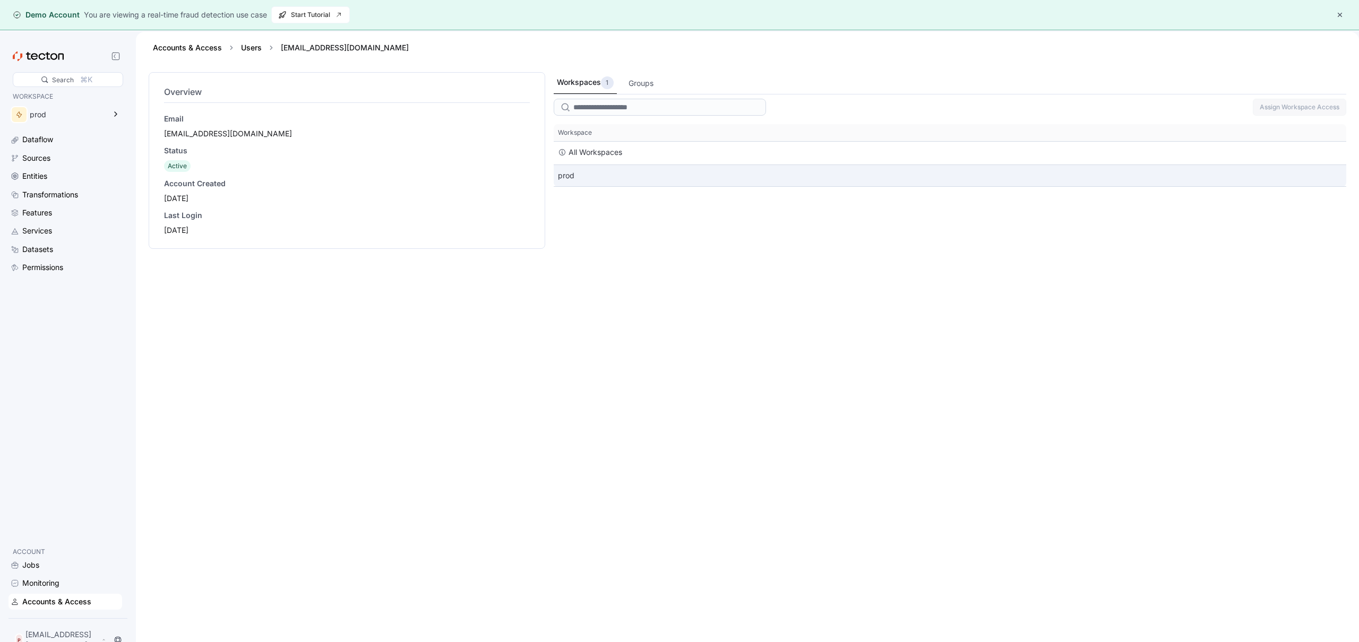
click at [606, 177] on div "prod" at bounding box center [950, 175] width 793 height 21
click at [324, 220] on div "Last Login" at bounding box center [347, 215] width 366 height 11
click at [195, 183] on div "Account Created" at bounding box center [347, 183] width 366 height 11
click at [181, 157] on div "Status Active" at bounding box center [347, 158] width 366 height 27
click at [188, 121] on div "Email" at bounding box center [347, 119] width 366 height 11
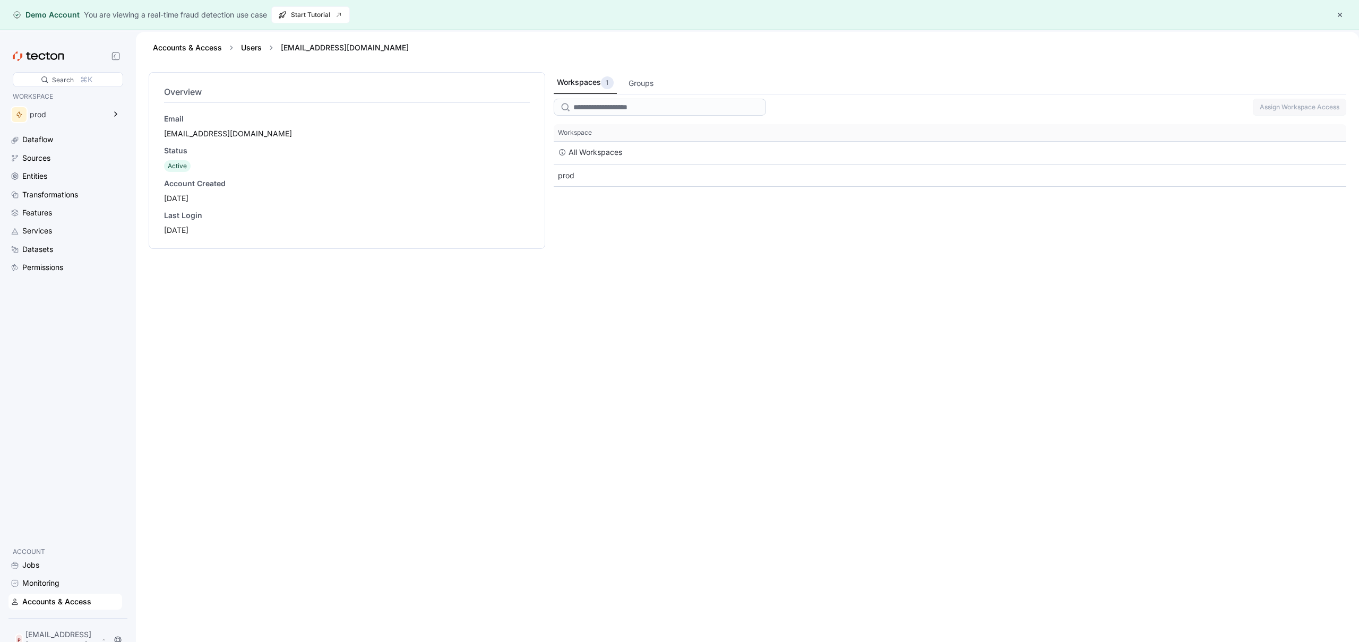
click at [188, 90] on h4 "Overview" at bounding box center [347, 91] width 366 height 13
click at [37, 581] on div "Monitoring" at bounding box center [40, 584] width 37 height 12
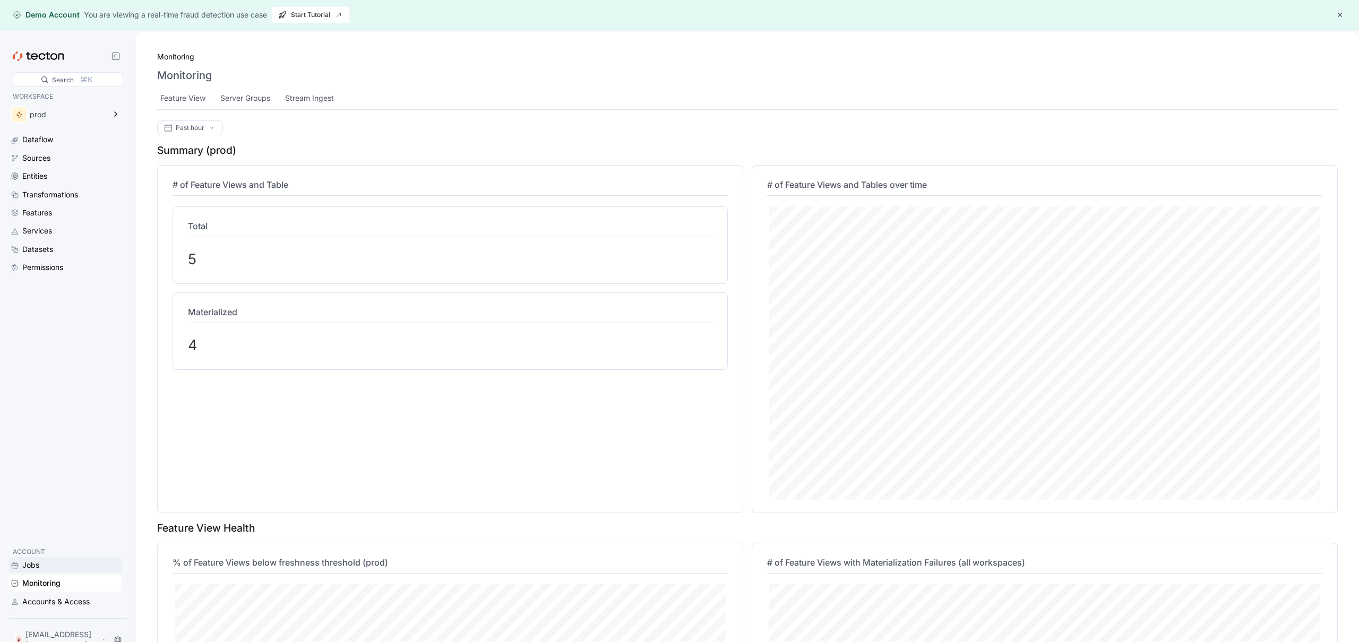
click at [38, 571] on div "Jobs" at bounding box center [30, 566] width 17 height 12
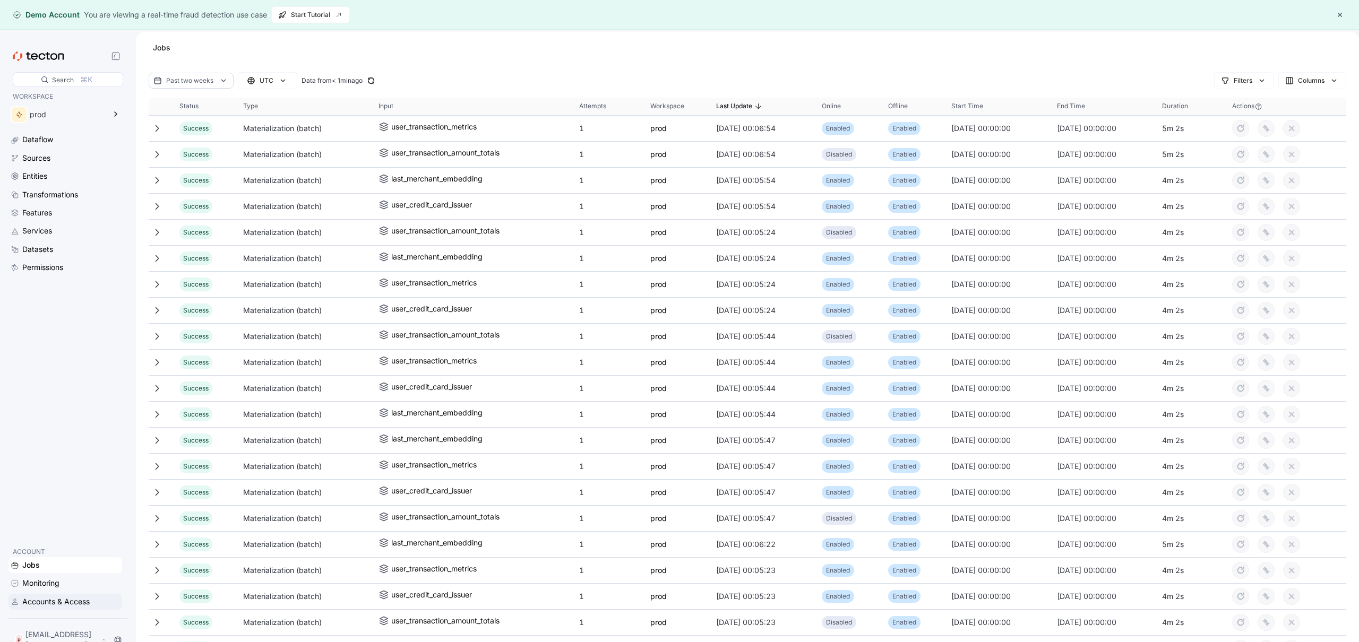
click at [58, 605] on div "Accounts & Access" at bounding box center [55, 602] width 67 height 12
